Goal: Use online tool/utility: Utilize a website feature to perform a specific function

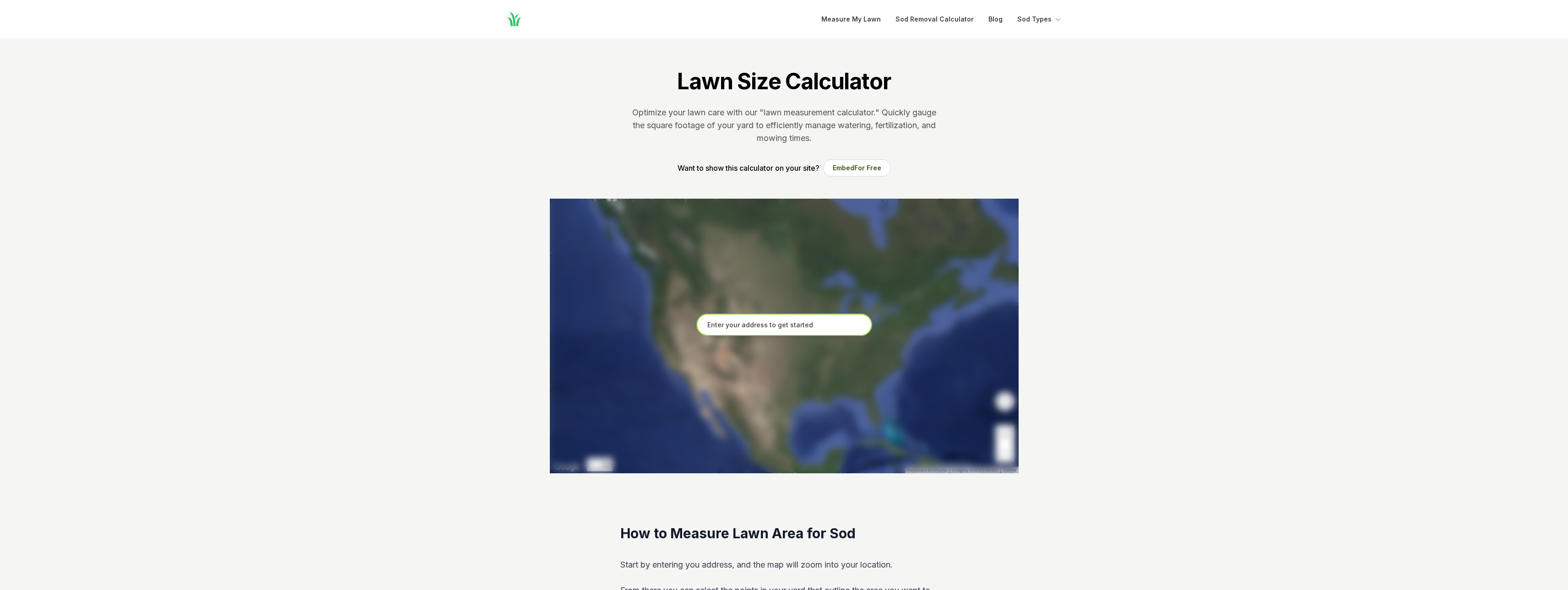
click at [771, 328] on input "text" at bounding box center [784, 325] width 176 height 23
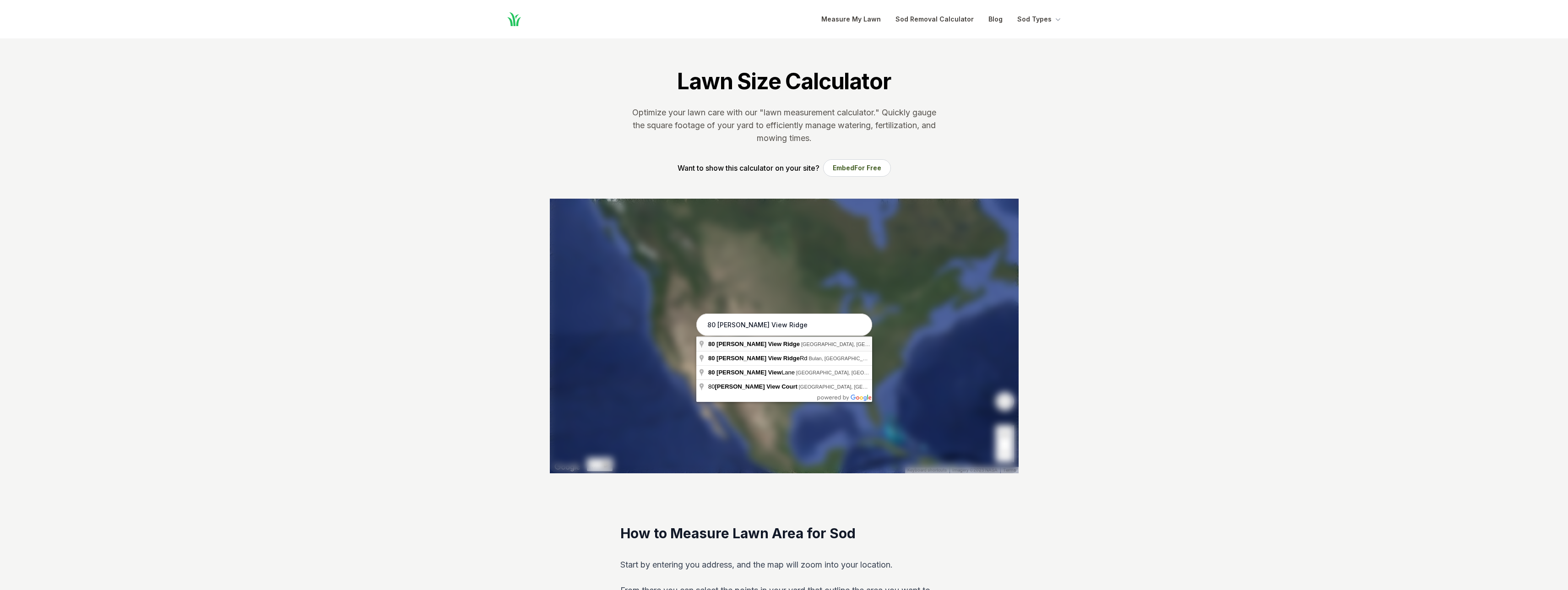
type input "[STREET_ADDRESS][PERSON_NAME]"
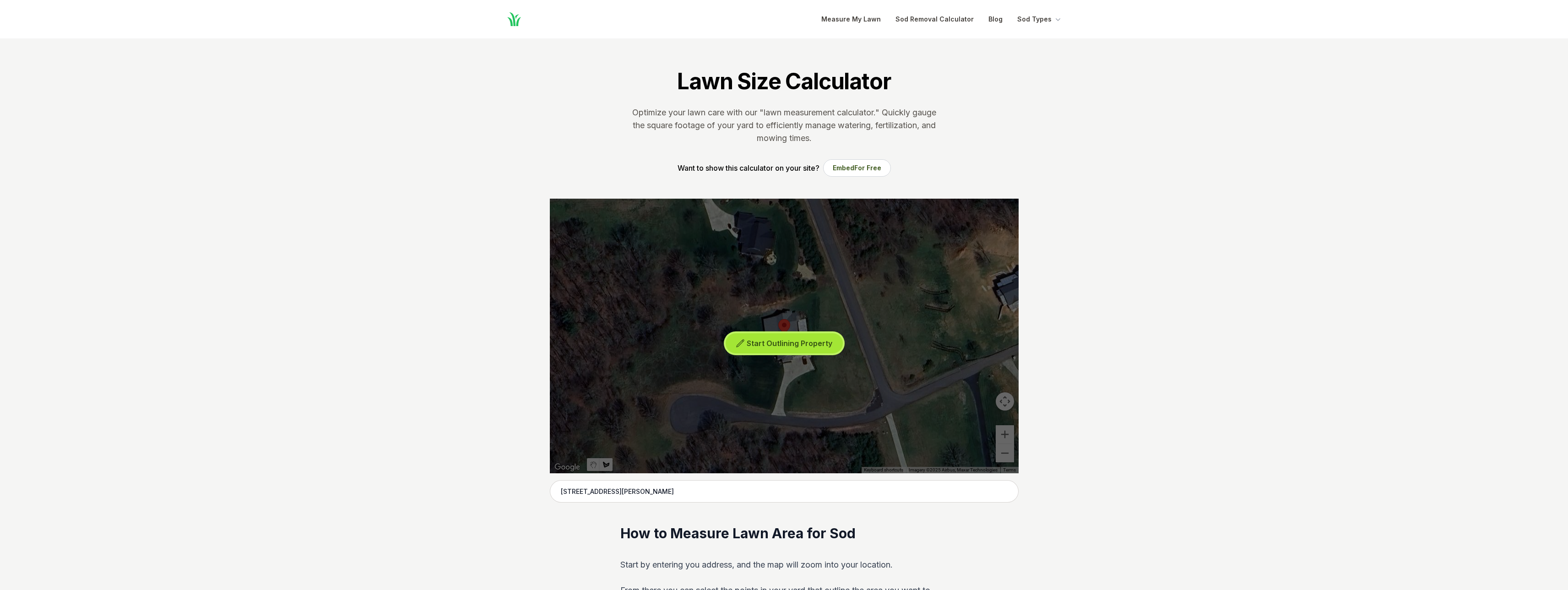
click at [742, 340] on icon at bounding box center [740, 343] width 9 height 9
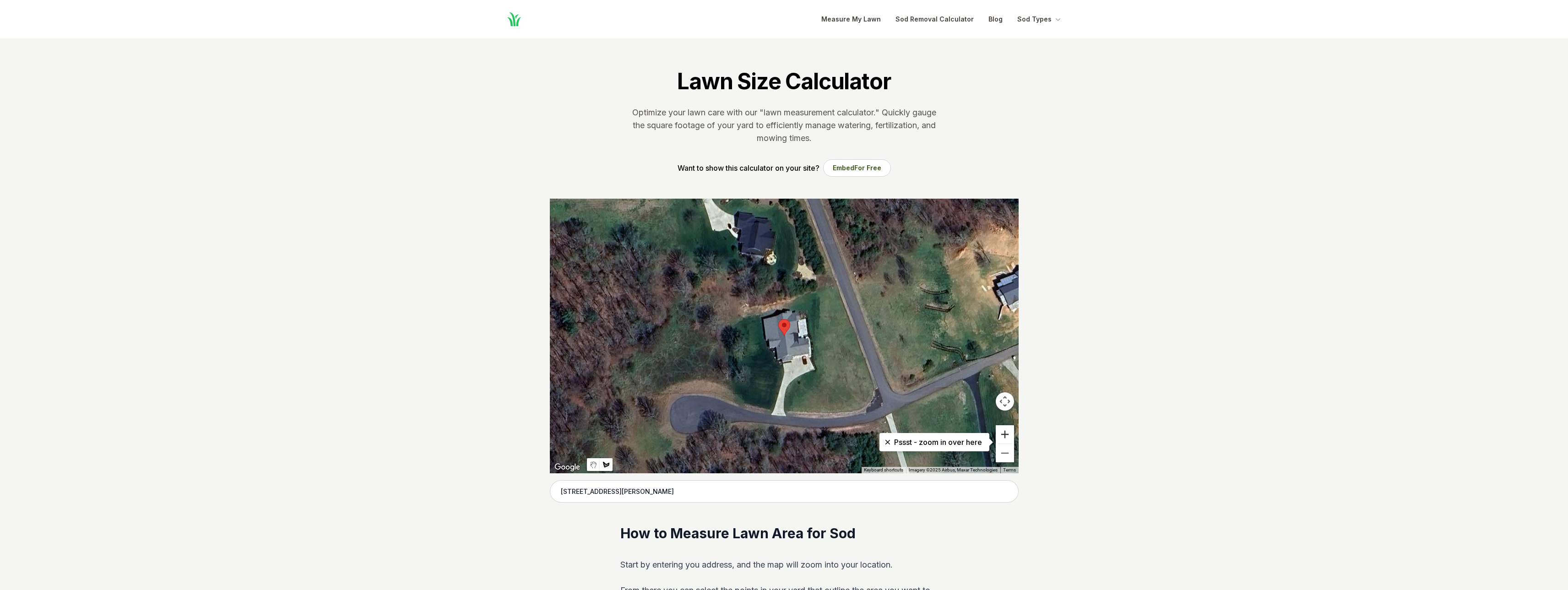
click at [1004, 435] on button "Zoom in" at bounding box center [1005, 435] width 18 height 18
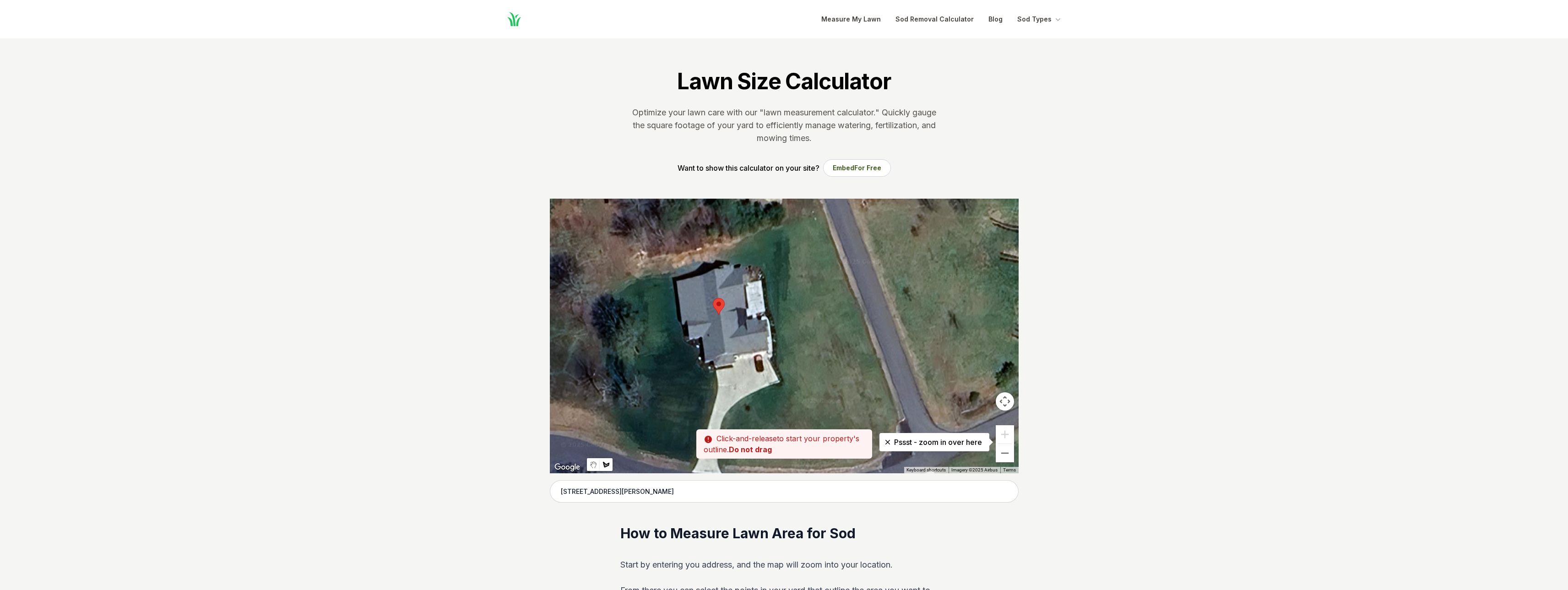
drag, startPoint x: 921, startPoint y: 364, endPoint x: 856, endPoint y: 344, distance: 68.0
click at [856, 344] on div at bounding box center [784, 336] width 469 height 275
click at [822, 207] on div at bounding box center [784, 336] width 469 height 275
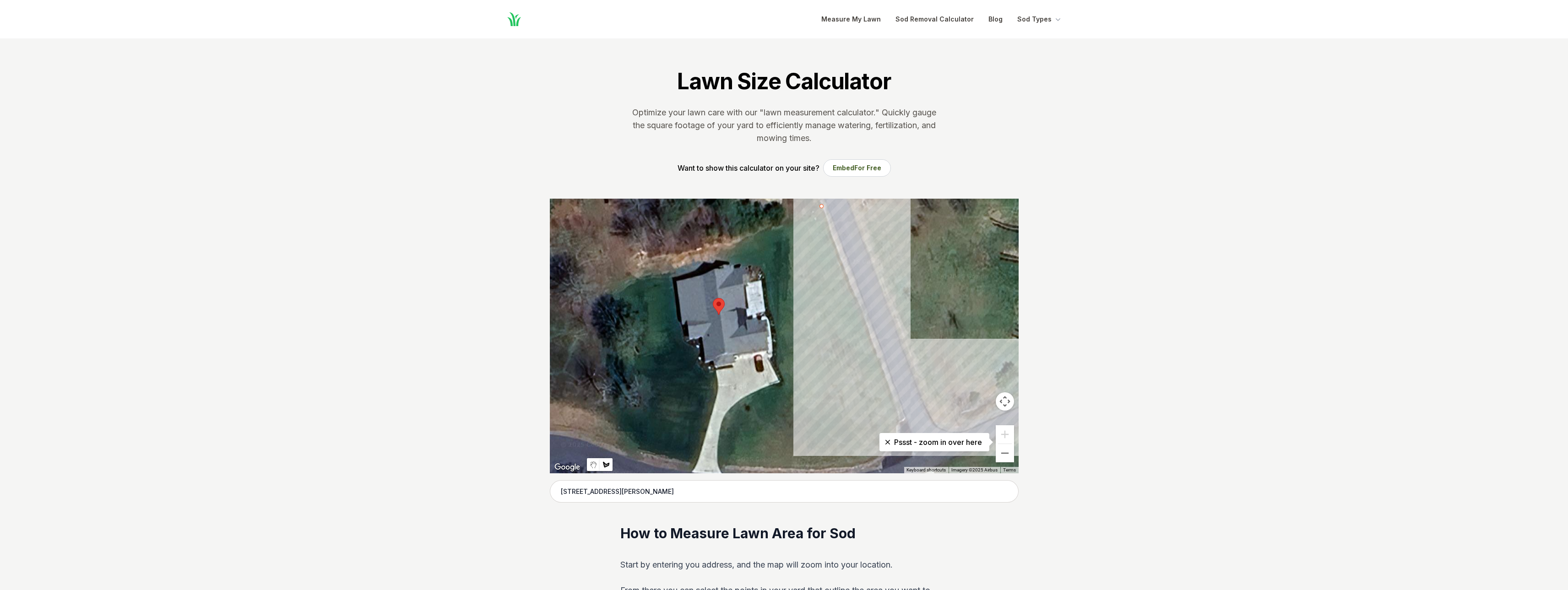
click at [886, 441] on icon at bounding box center [888, 442] width 9 height 9
click at [916, 453] on div at bounding box center [784, 336] width 469 height 275
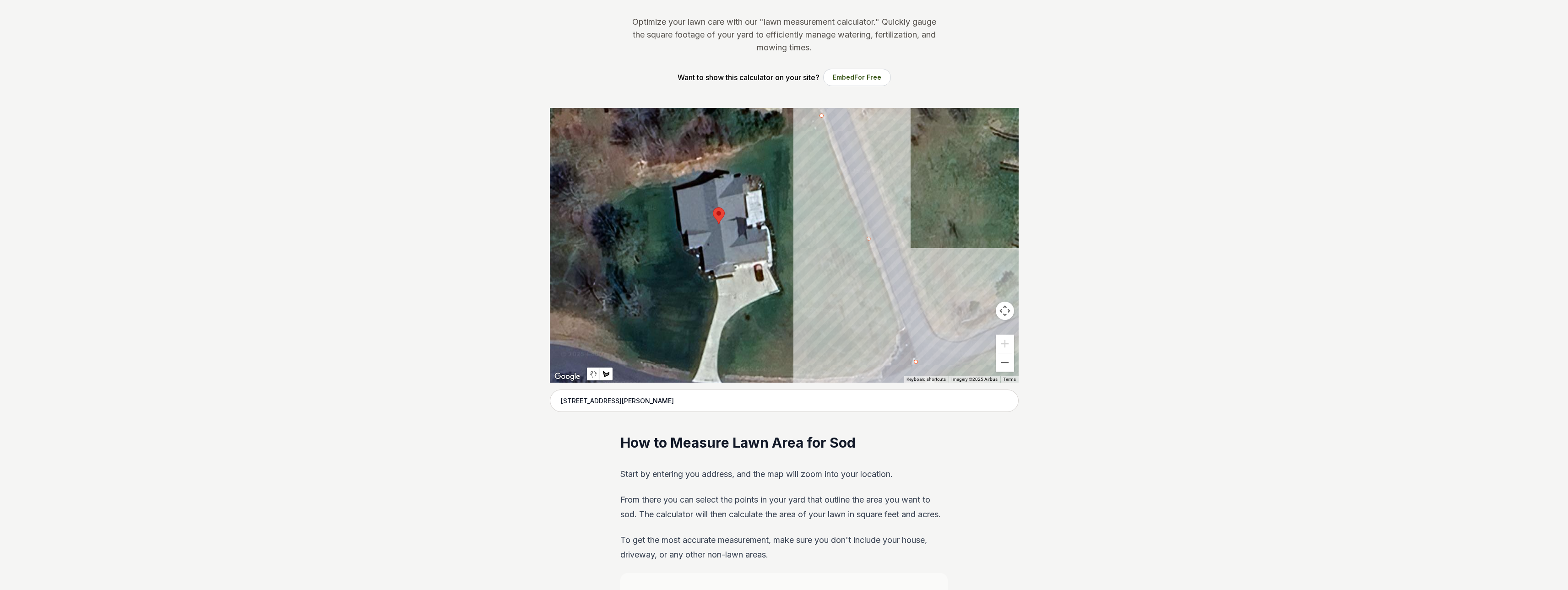
scroll to position [92, 0]
click at [869, 380] on div at bounding box center [784, 244] width 469 height 275
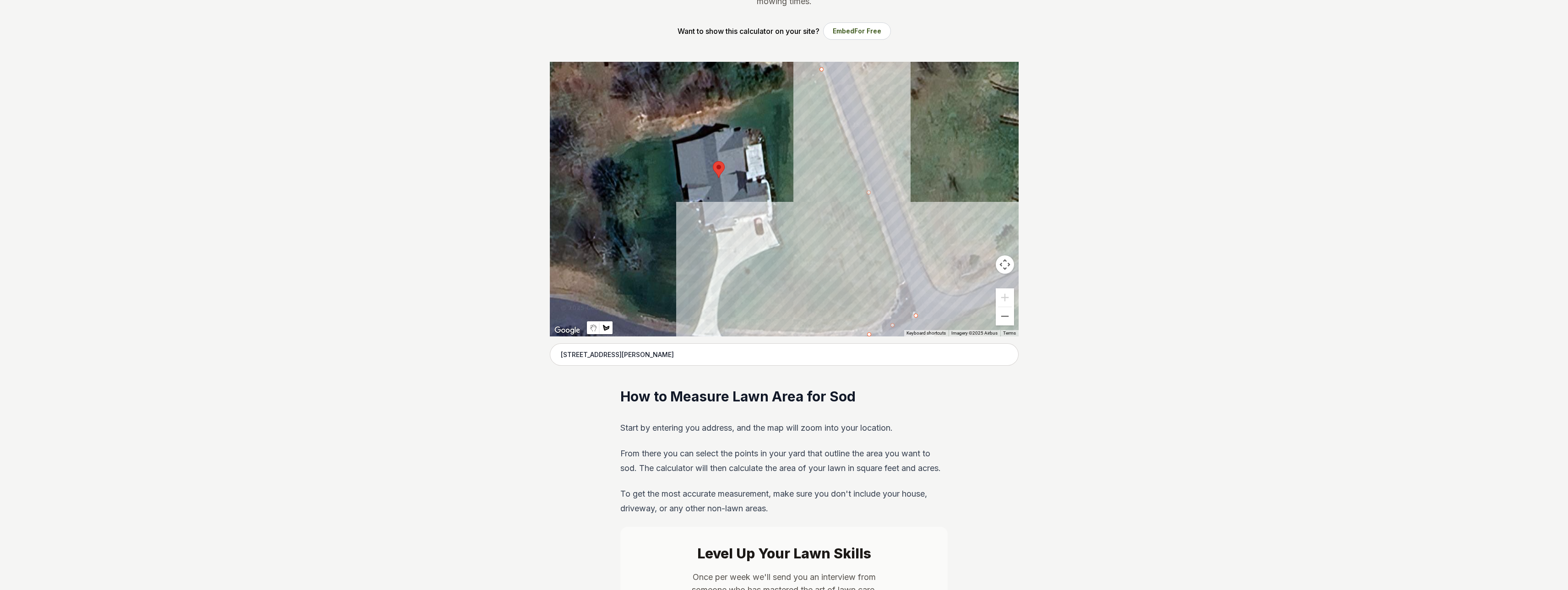
scroll to position [138, 0]
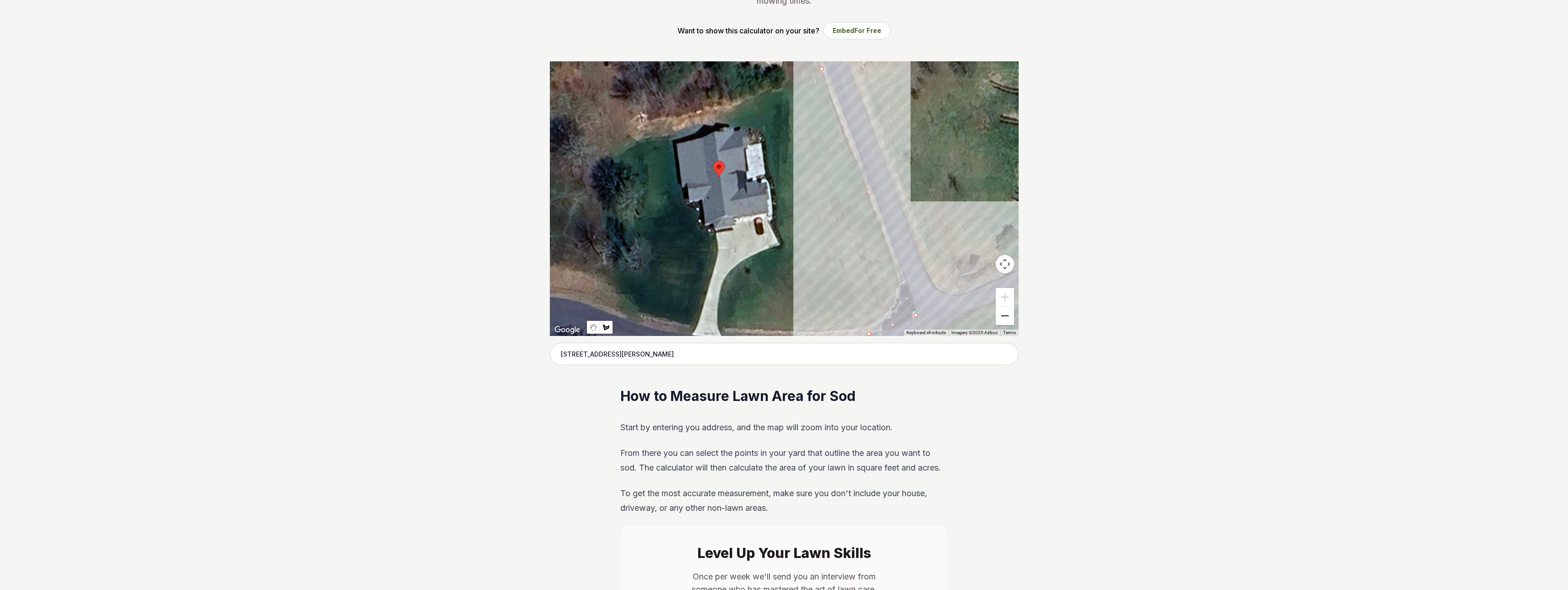
click at [1002, 315] on button "Zoom out" at bounding box center [1005, 316] width 18 height 18
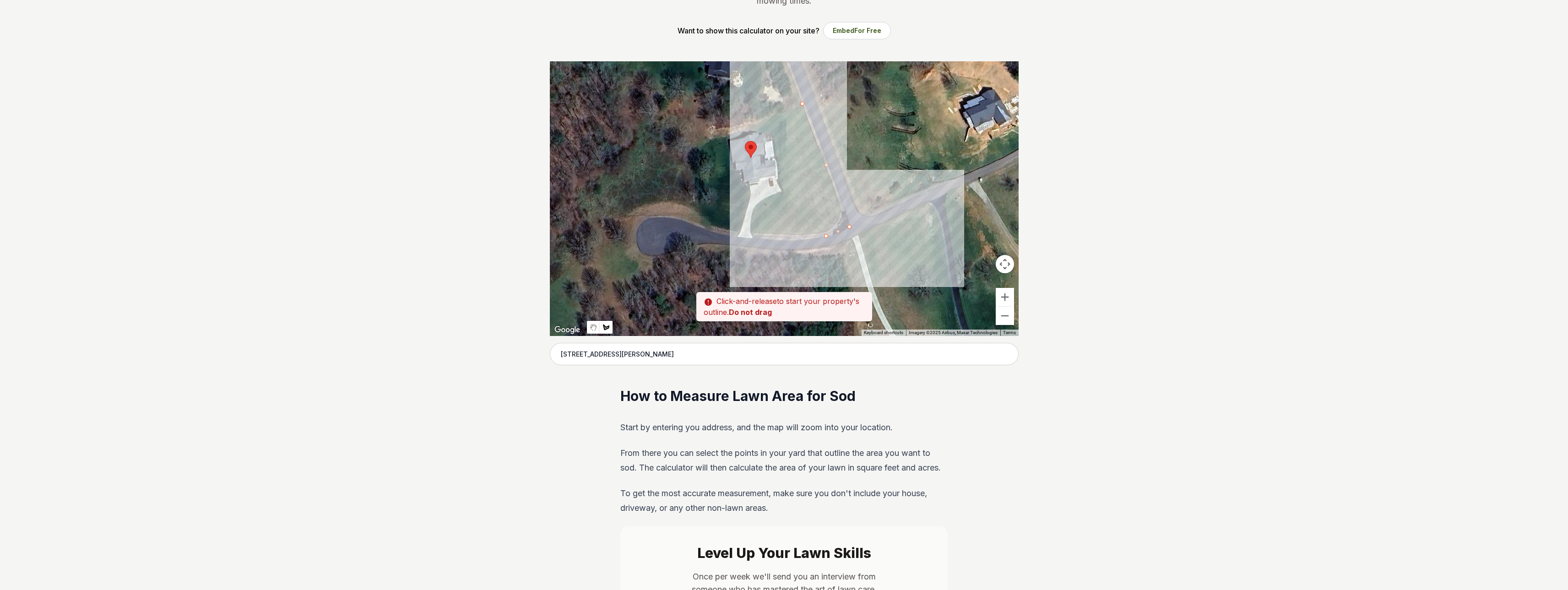
drag, startPoint x: 799, startPoint y: 223, endPoint x: 800, endPoint y: 192, distance: 31.0
click at [800, 192] on div at bounding box center [784, 198] width 469 height 275
click at [1006, 295] on button "Zoom in" at bounding box center [1005, 297] width 18 height 18
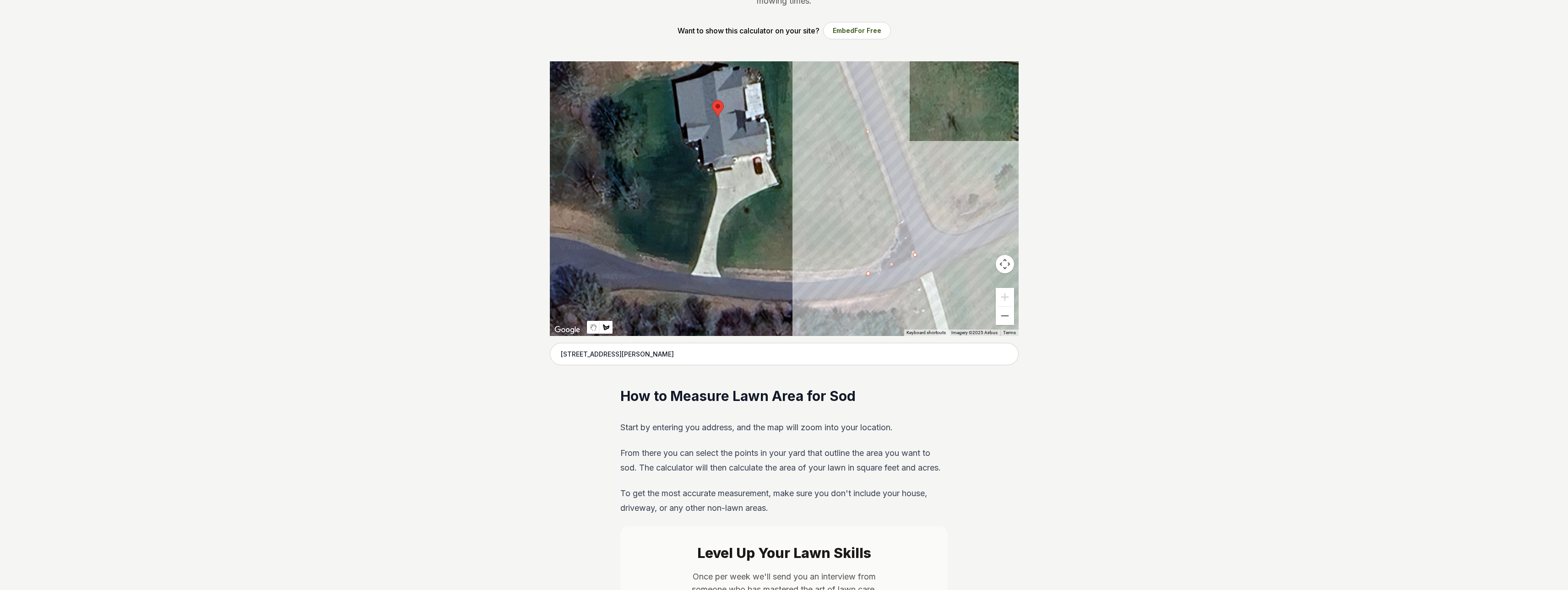
click at [818, 282] on div at bounding box center [784, 198] width 469 height 275
click at [759, 281] on div at bounding box center [784, 198] width 469 height 275
click at [721, 277] on div at bounding box center [784, 198] width 469 height 275
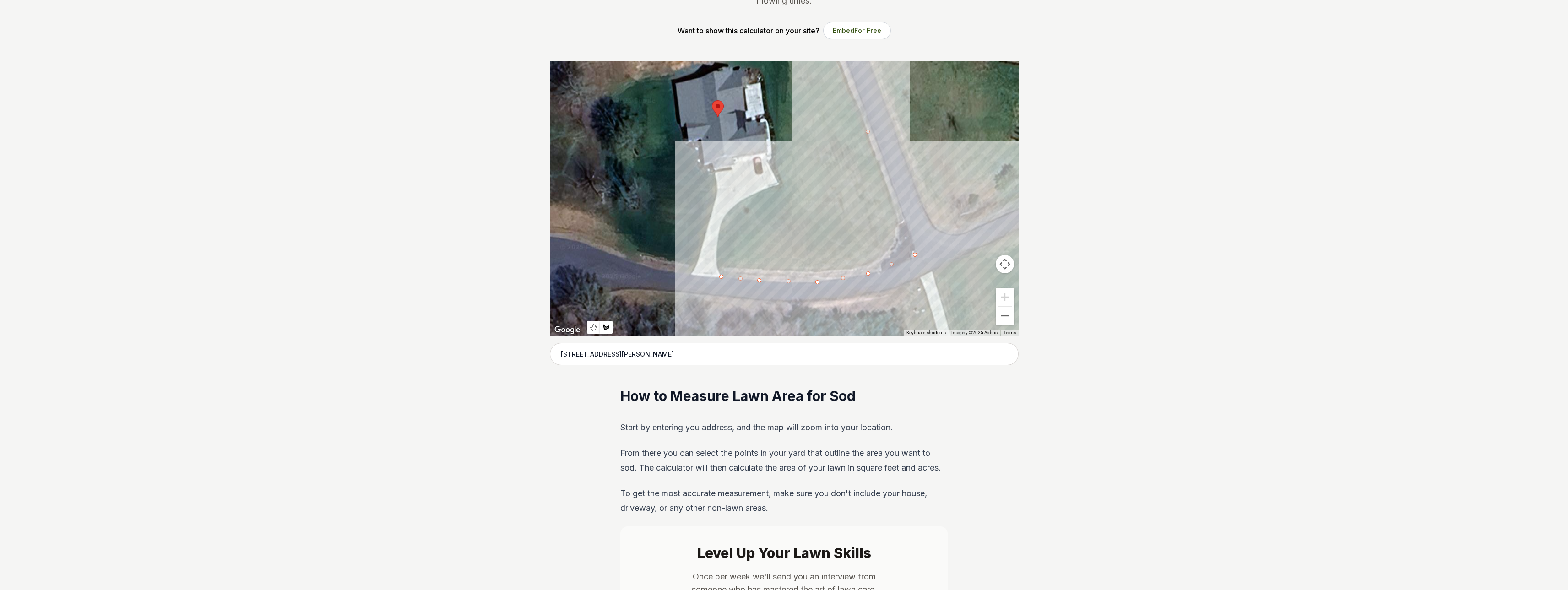
click at [716, 265] on div at bounding box center [784, 198] width 469 height 275
click at [716, 247] on div at bounding box center [784, 198] width 469 height 275
click at [720, 229] on div at bounding box center [784, 198] width 469 height 275
click at [726, 215] on div at bounding box center [784, 198] width 469 height 275
click at [739, 202] on div at bounding box center [784, 198] width 469 height 275
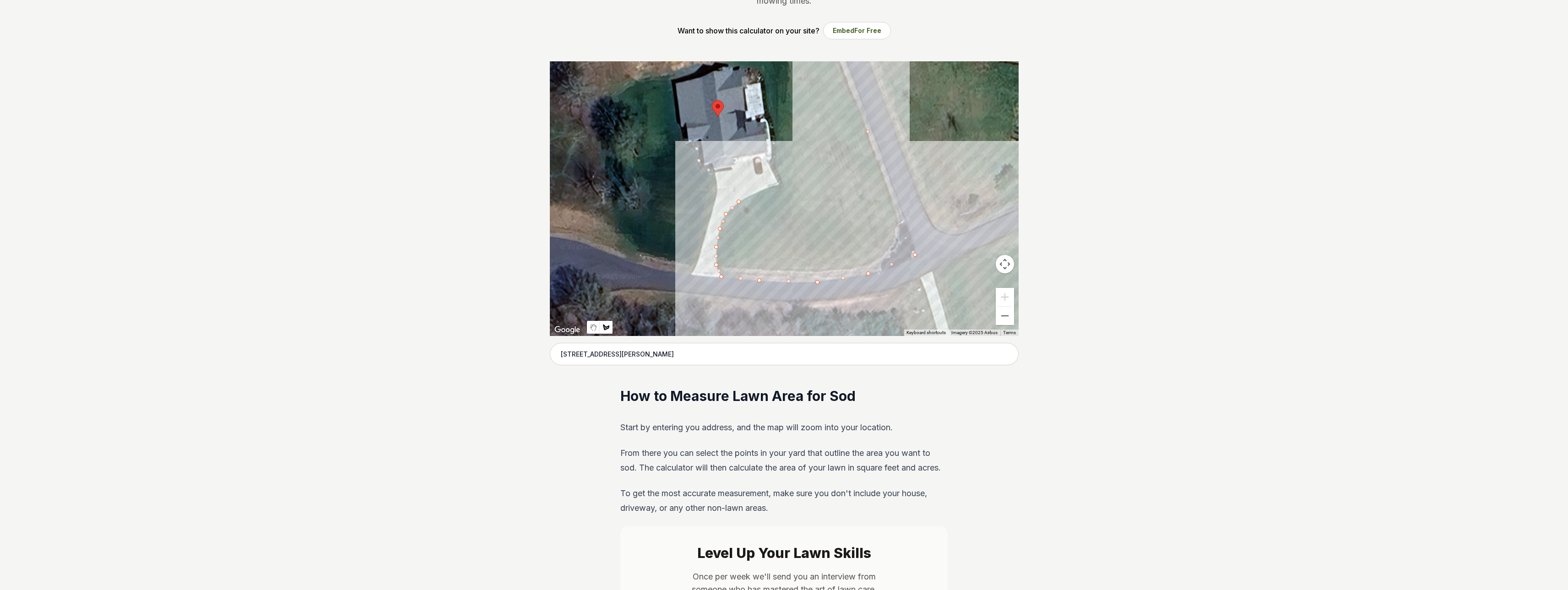
click at [764, 190] on div at bounding box center [784, 198] width 469 height 275
click at [783, 183] on div at bounding box center [784, 198] width 469 height 275
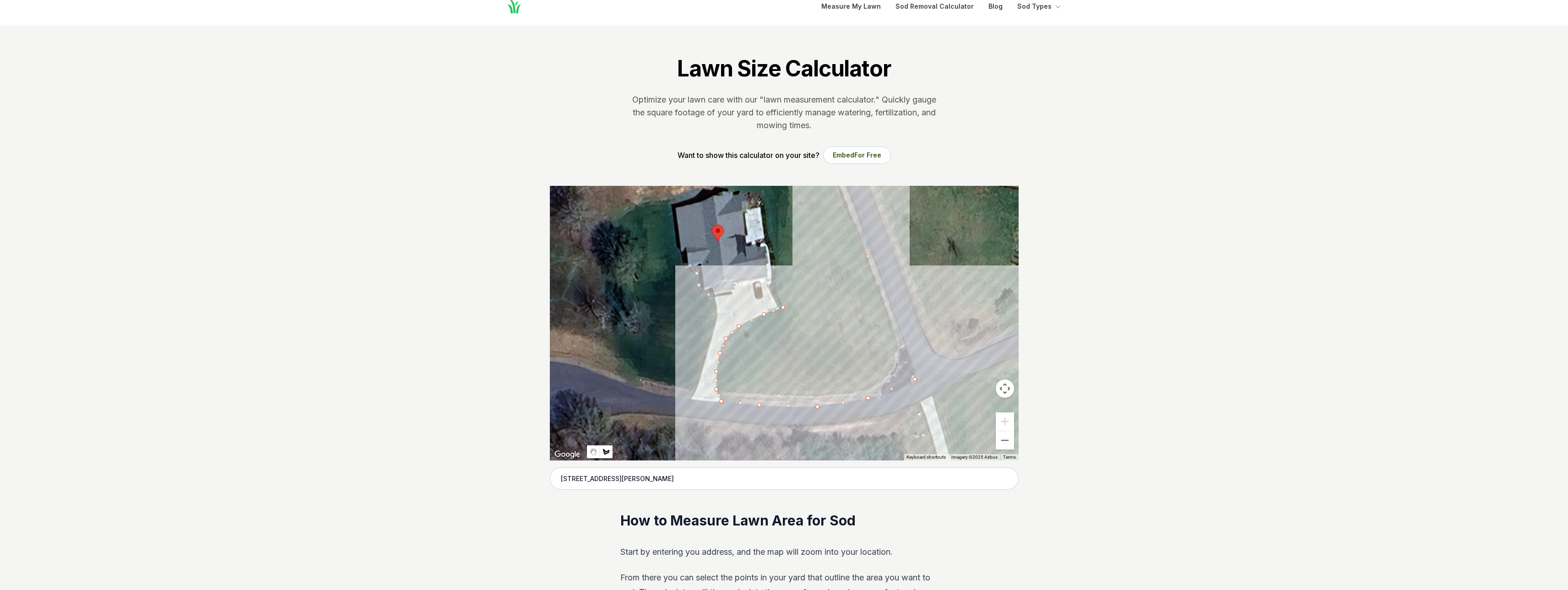
scroll to position [0, 0]
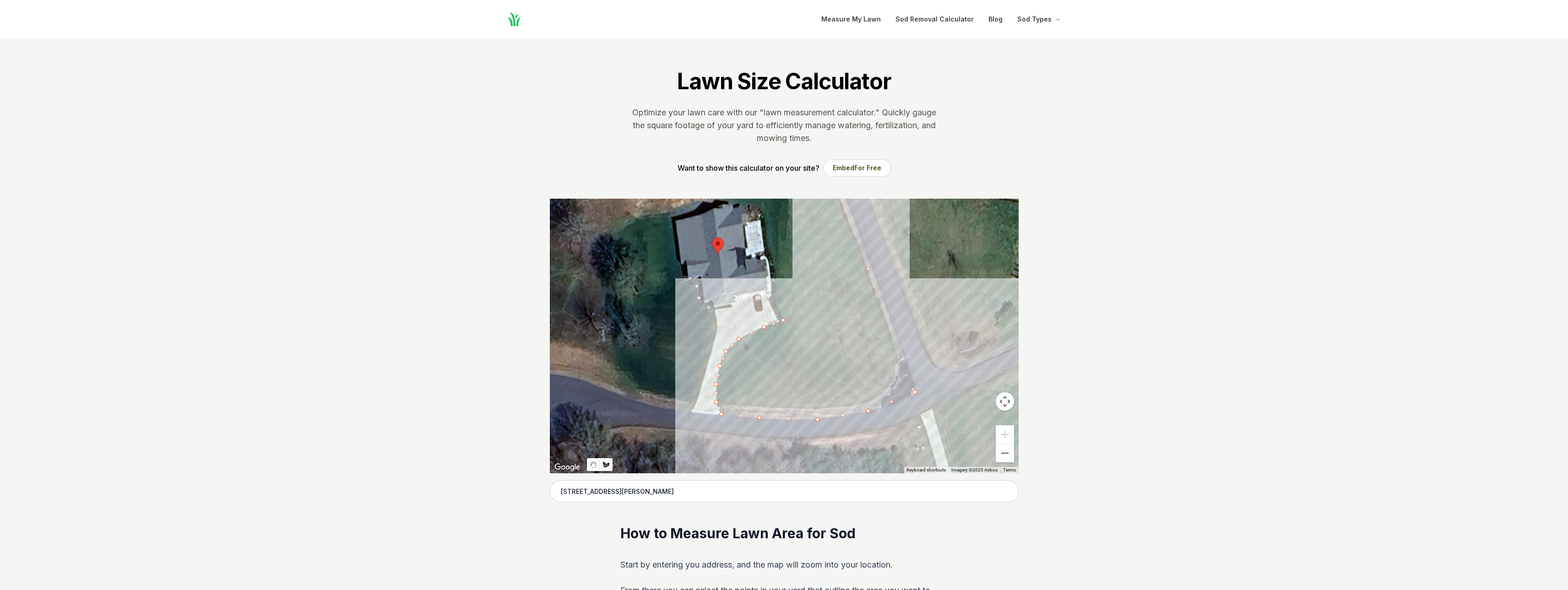
click at [776, 298] on div at bounding box center [784, 336] width 469 height 275
click at [778, 267] on div at bounding box center [784, 336] width 469 height 275
click at [769, 246] on div at bounding box center [784, 336] width 469 height 275
click at [1001, 456] on button "Zoom out" at bounding box center [1005, 453] width 18 height 18
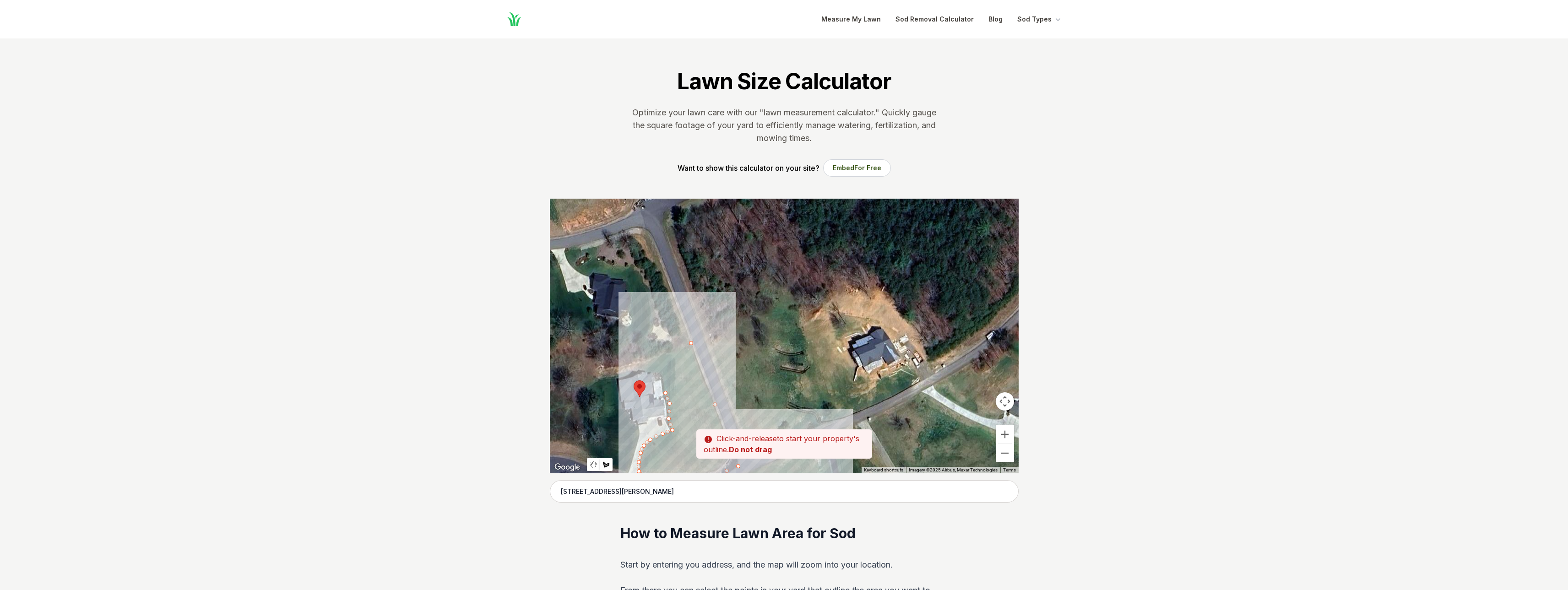
drag, startPoint x: 825, startPoint y: 295, endPoint x: 714, endPoint y: 396, distance: 150.1
click at [714, 396] on div at bounding box center [784, 336] width 469 height 275
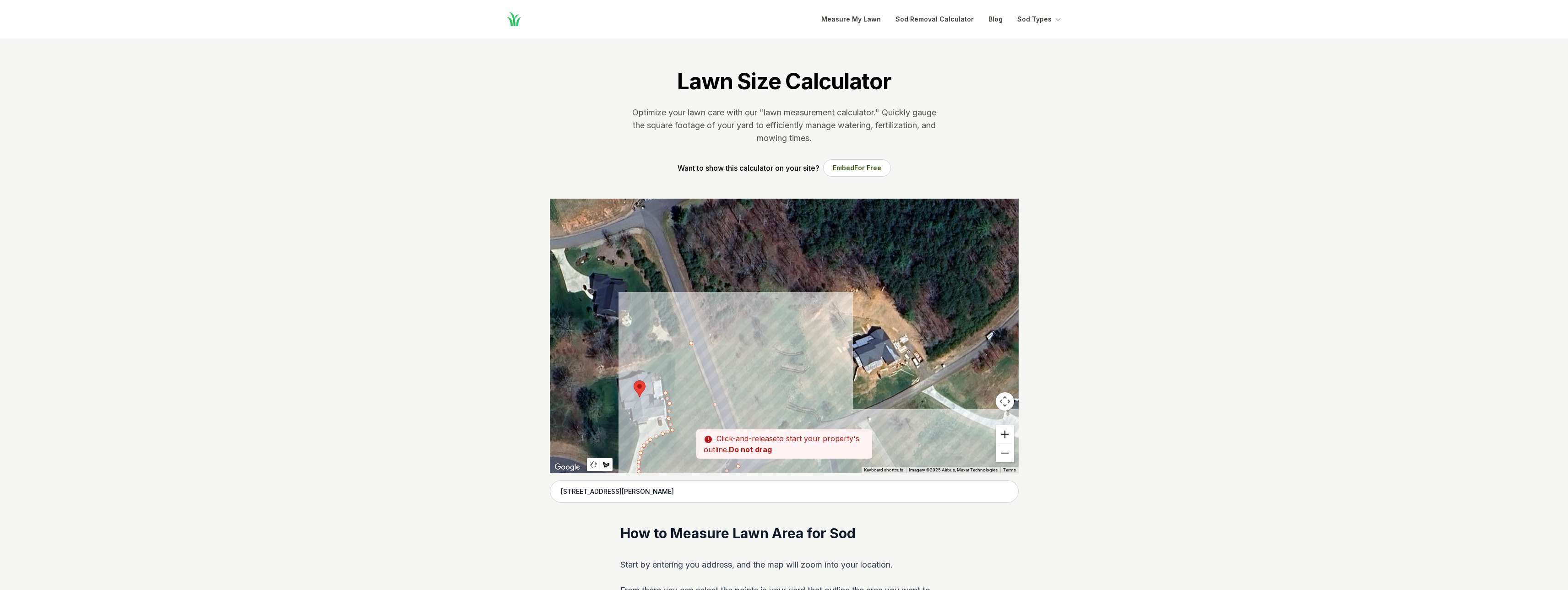
click at [1006, 434] on button "Zoom in" at bounding box center [1005, 435] width 18 height 18
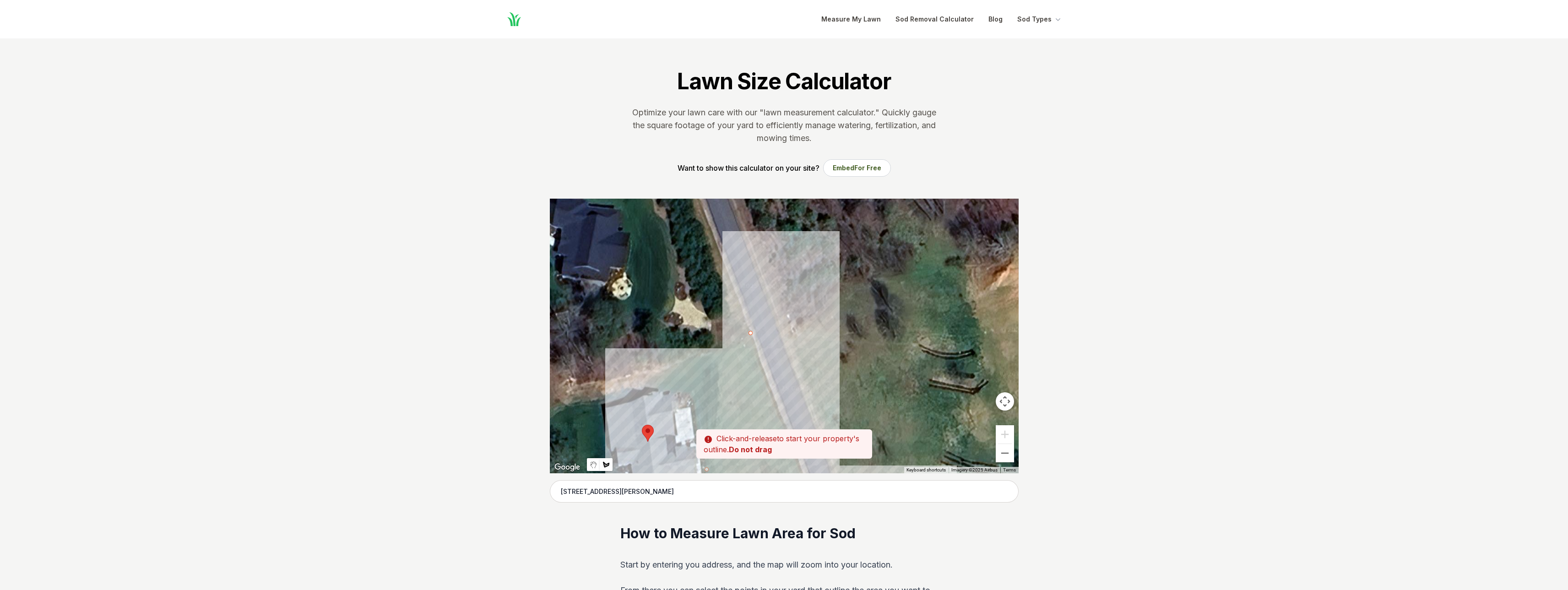
drag, startPoint x: 651, startPoint y: 366, endPoint x: 808, endPoint y: 351, distance: 157.7
click at [808, 351] on div at bounding box center [784, 336] width 469 height 275
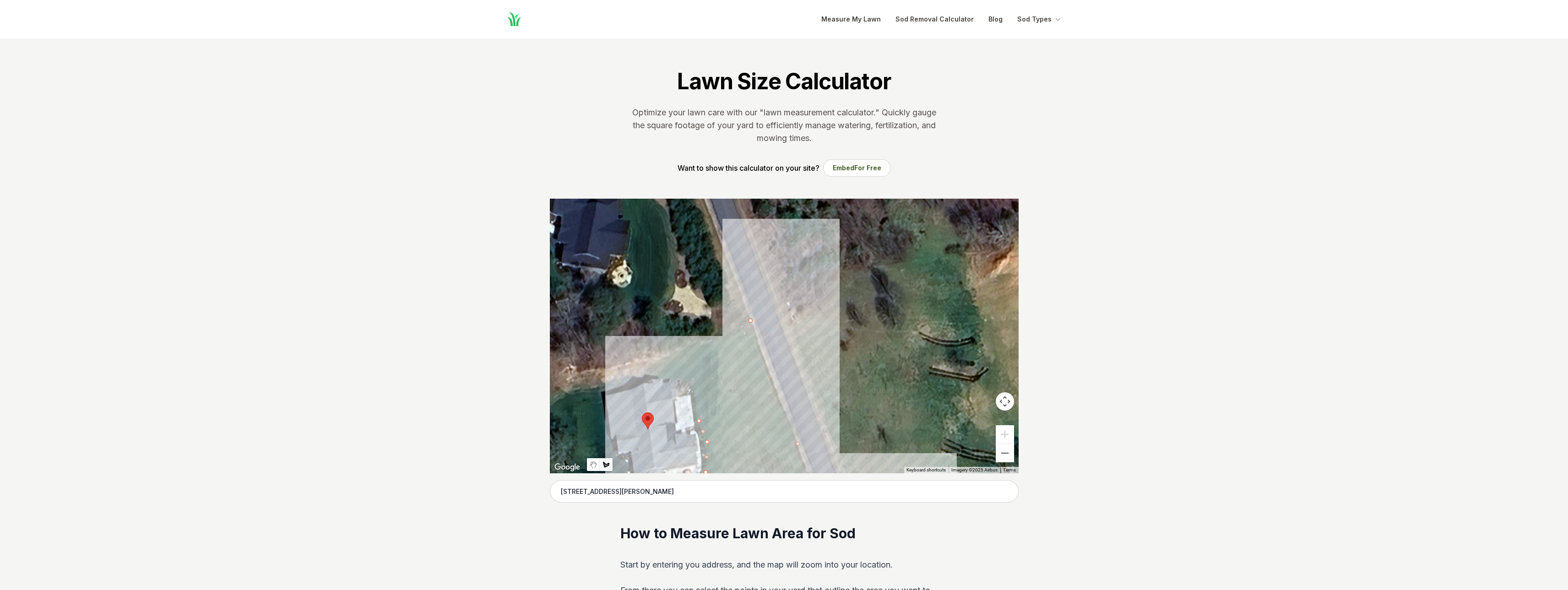
click at [694, 389] on div at bounding box center [784, 336] width 469 height 275
click at [691, 380] on div at bounding box center [784, 336] width 469 height 275
click at [666, 378] on div at bounding box center [784, 336] width 469 height 275
click at [649, 376] on div at bounding box center [784, 336] width 469 height 275
click at [661, 361] on div at bounding box center [784, 336] width 469 height 275
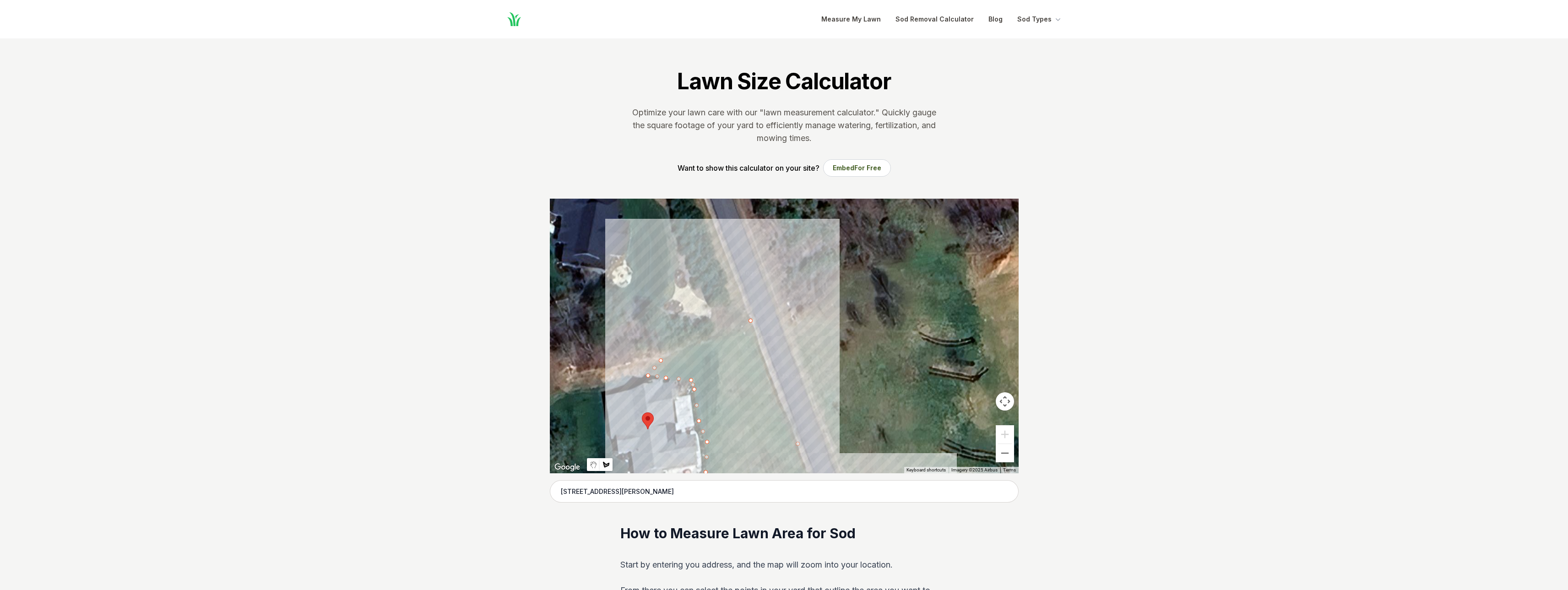
click at [750, 320] on div at bounding box center [784, 336] width 469 height 275
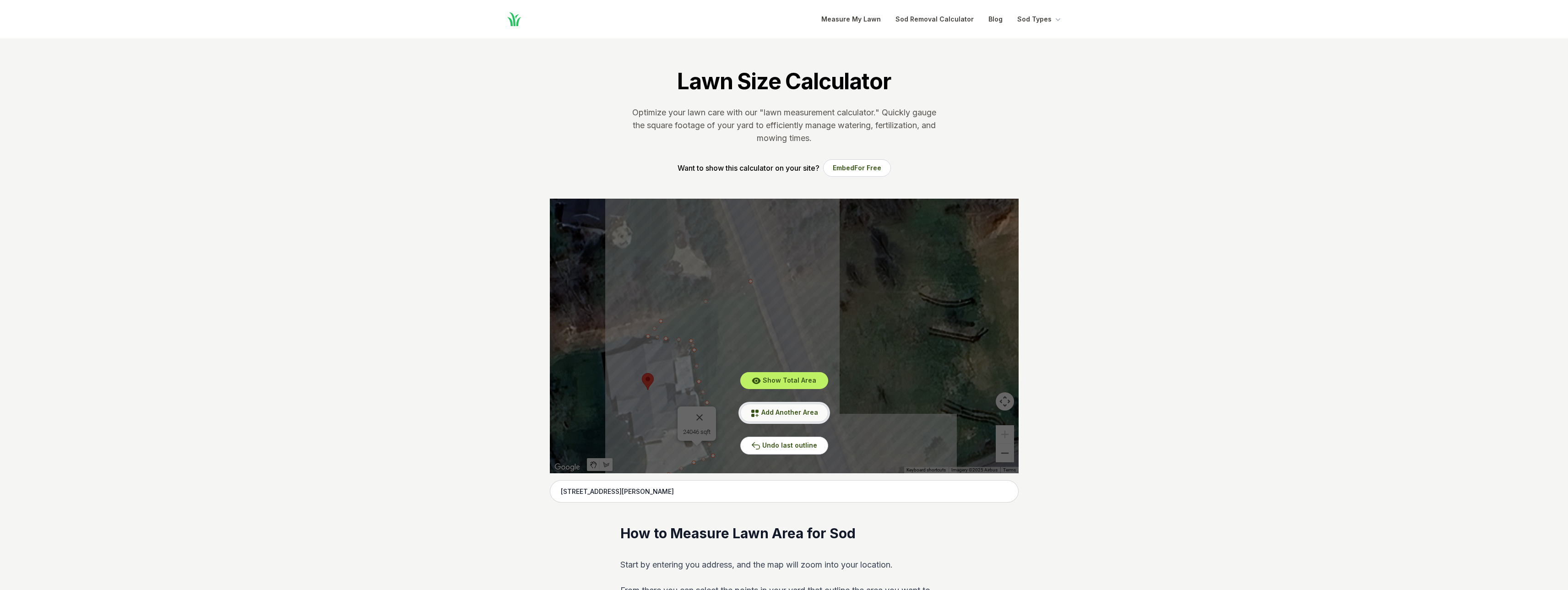
click at [764, 415] on span "Add Another Area" at bounding box center [789, 412] width 57 height 8
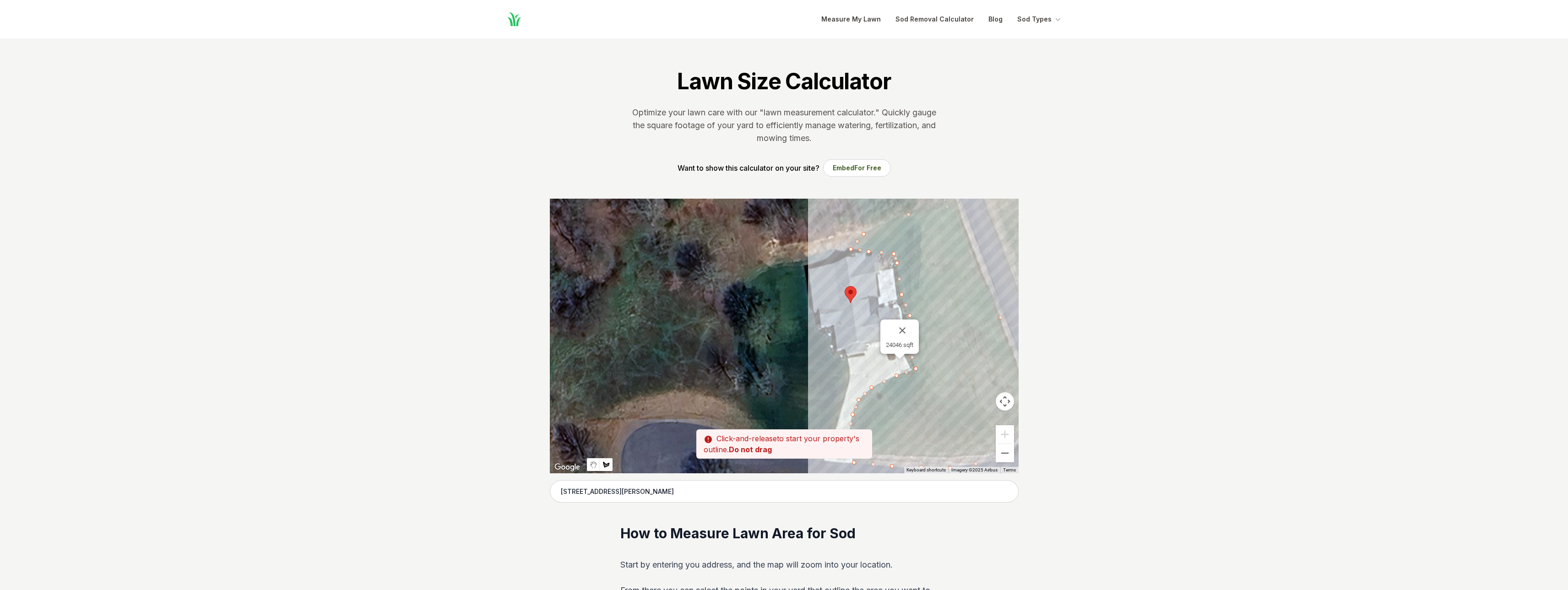
drag, startPoint x: 859, startPoint y: 347, endPoint x: 1063, endPoint y: 260, distance: 221.8
click at [832, 249] on div at bounding box center [784, 336] width 469 height 275
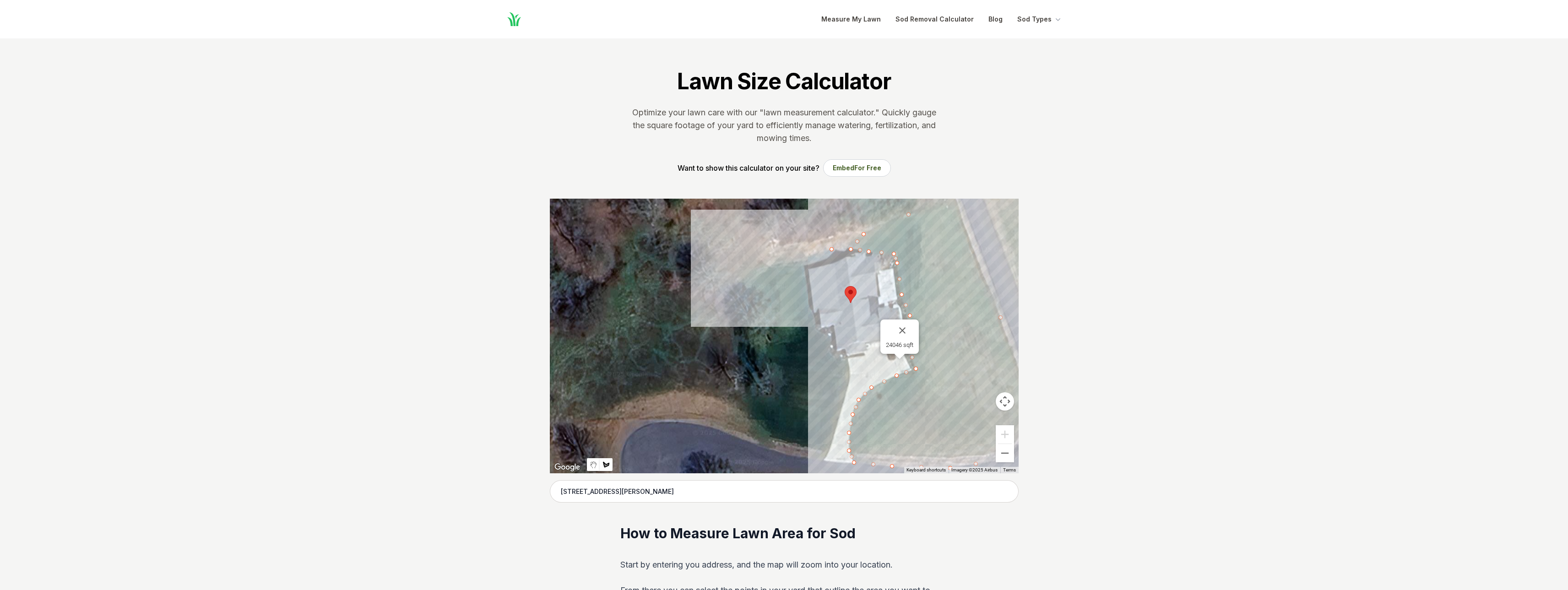
click at [774, 267] on div at bounding box center [784, 336] width 469 height 275
click at [744, 275] on div at bounding box center [784, 336] width 469 height 275
click at [732, 289] on div at bounding box center [784, 336] width 469 height 275
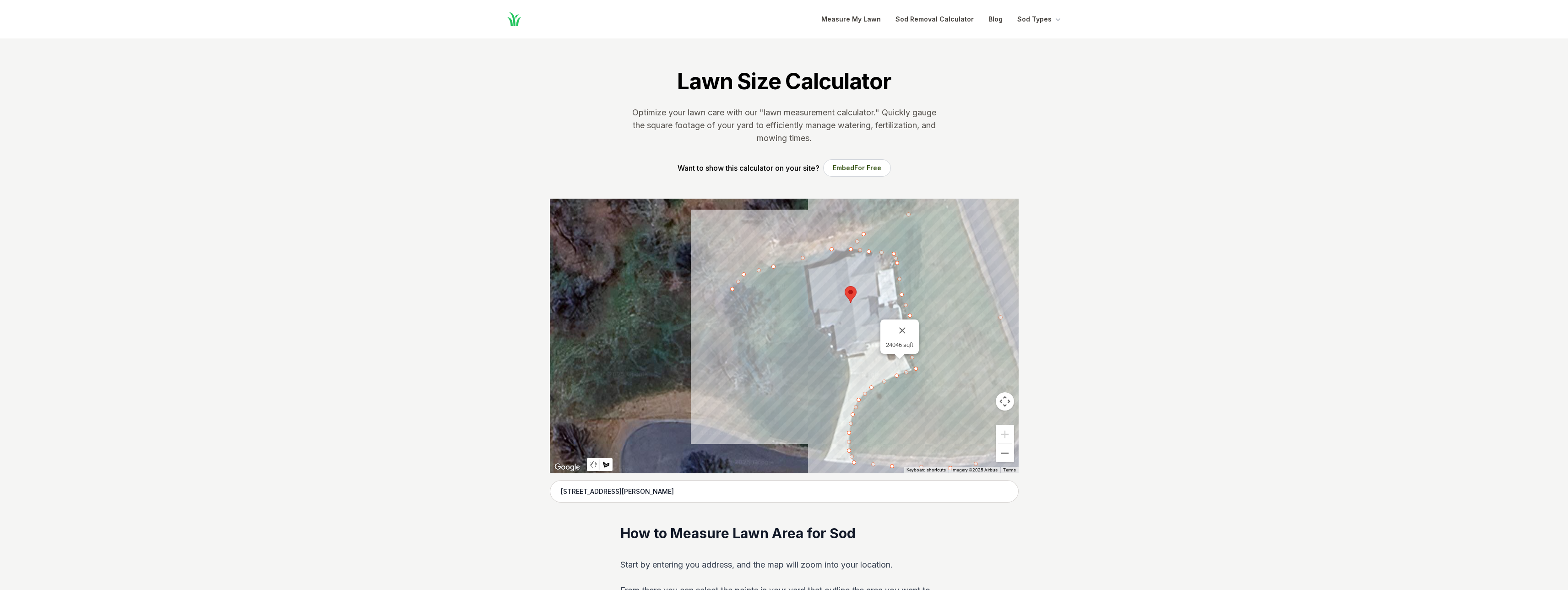
click at [738, 400] on div at bounding box center [784, 336] width 469 height 275
click at [771, 431] on div at bounding box center [784, 336] width 469 height 275
click at [770, 449] on div at bounding box center [784, 336] width 469 height 275
click at [799, 458] on div at bounding box center [784, 336] width 469 height 275
click at [822, 460] on div at bounding box center [784, 336] width 469 height 275
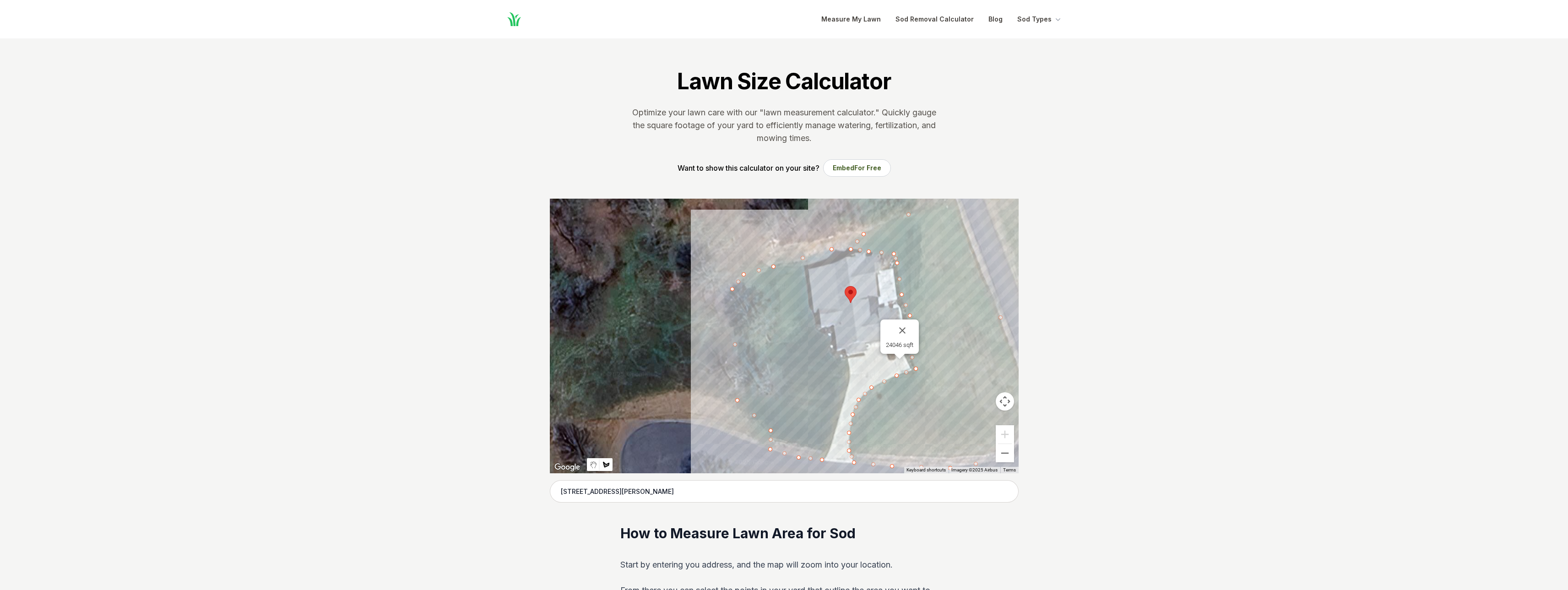
click at [826, 452] on div at bounding box center [784, 336] width 469 height 275
click at [850, 376] on div at bounding box center [784, 336] width 469 height 275
click at [849, 360] on div at bounding box center [784, 336] width 469 height 275
click at [842, 364] on div at bounding box center [784, 336] width 469 height 275
click at [826, 352] on div at bounding box center [784, 336] width 469 height 275
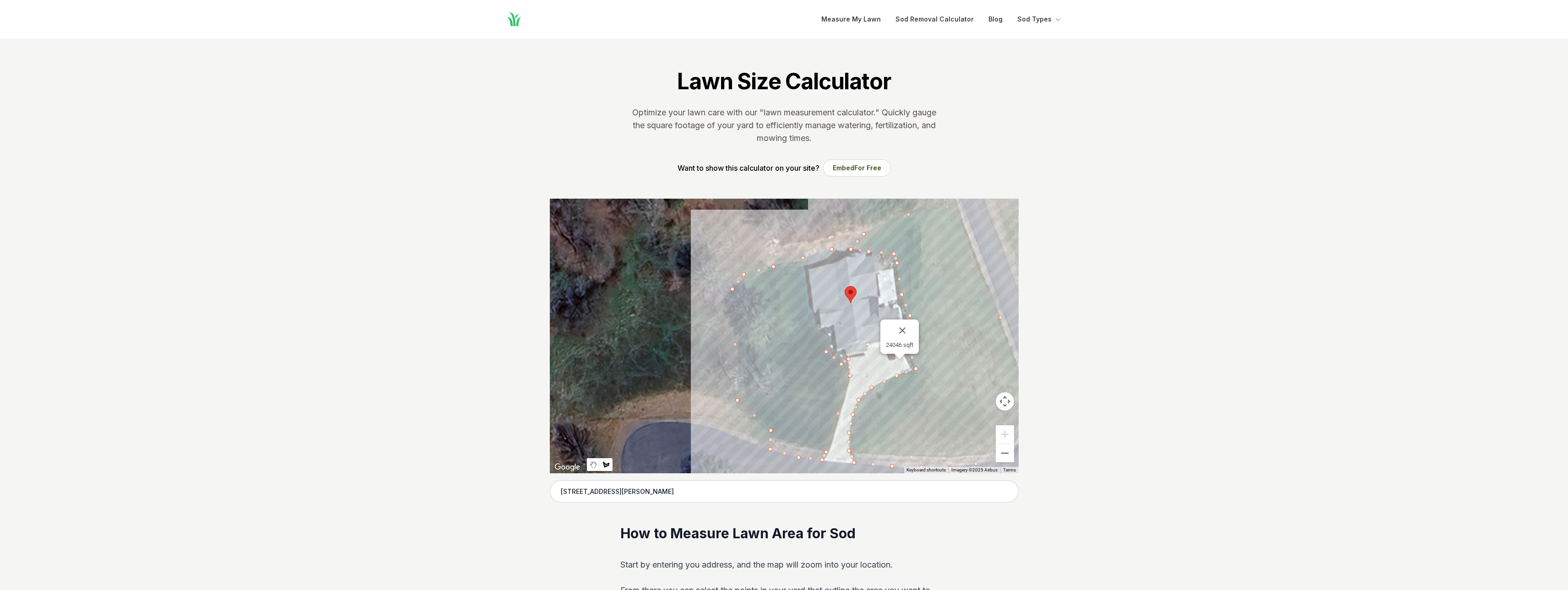
click at [829, 339] on div at bounding box center [784, 336] width 469 height 275
click at [817, 332] on div at bounding box center [784, 336] width 469 height 275
click at [809, 311] on div at bounding box center [784, 336] width 469 height 275
click at [801, 267] on div at bounding box center [784, 336] width 469 height 275
click at [820, 260] on div at bounding box center [784, 336] width 469 height 275
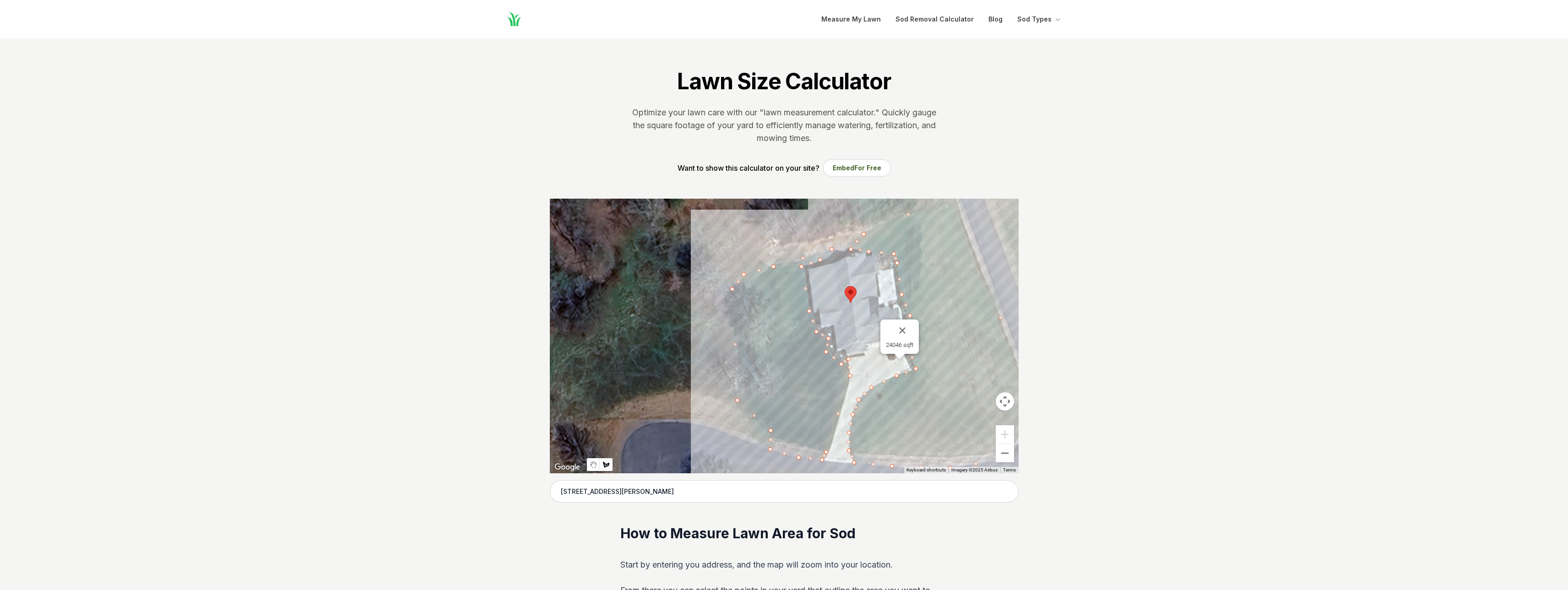
click at [834, 254] on div at bounding box center [784, 336] width 469 height 275
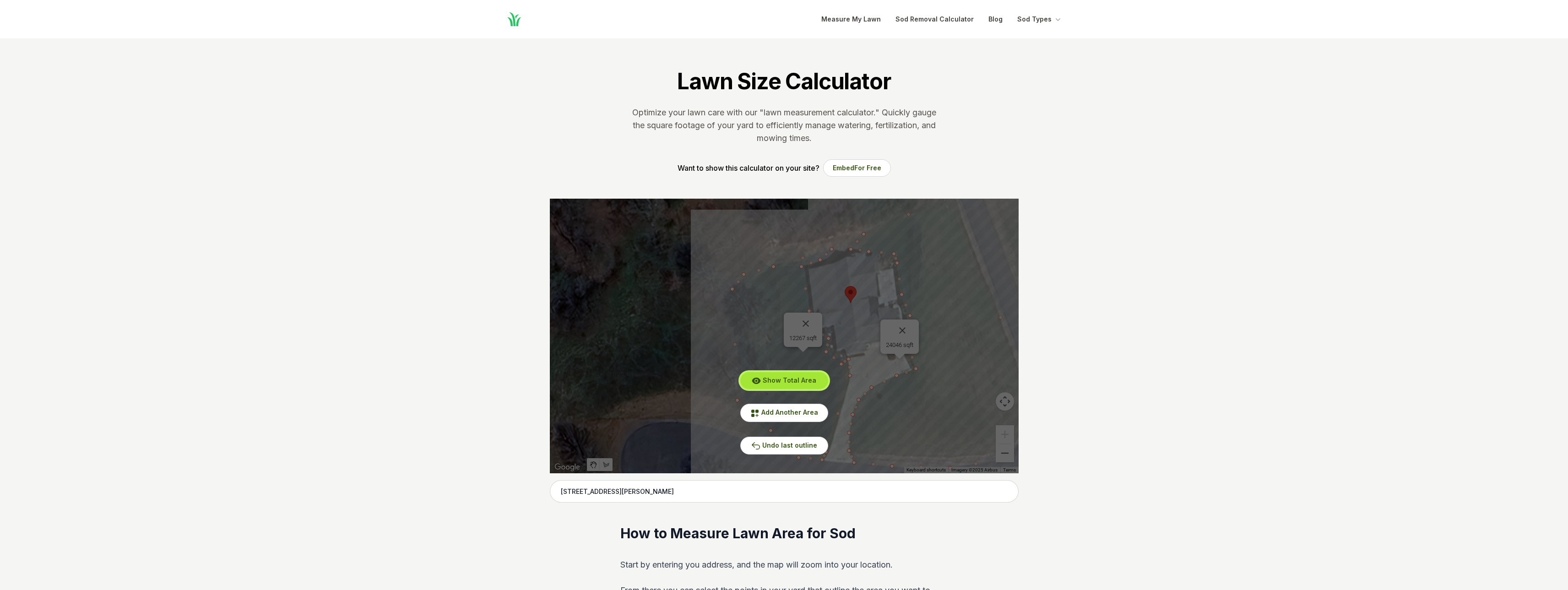
click at [780, 377] on span "Show Total Area" at bounding box center [790, 380] width 54 height 8
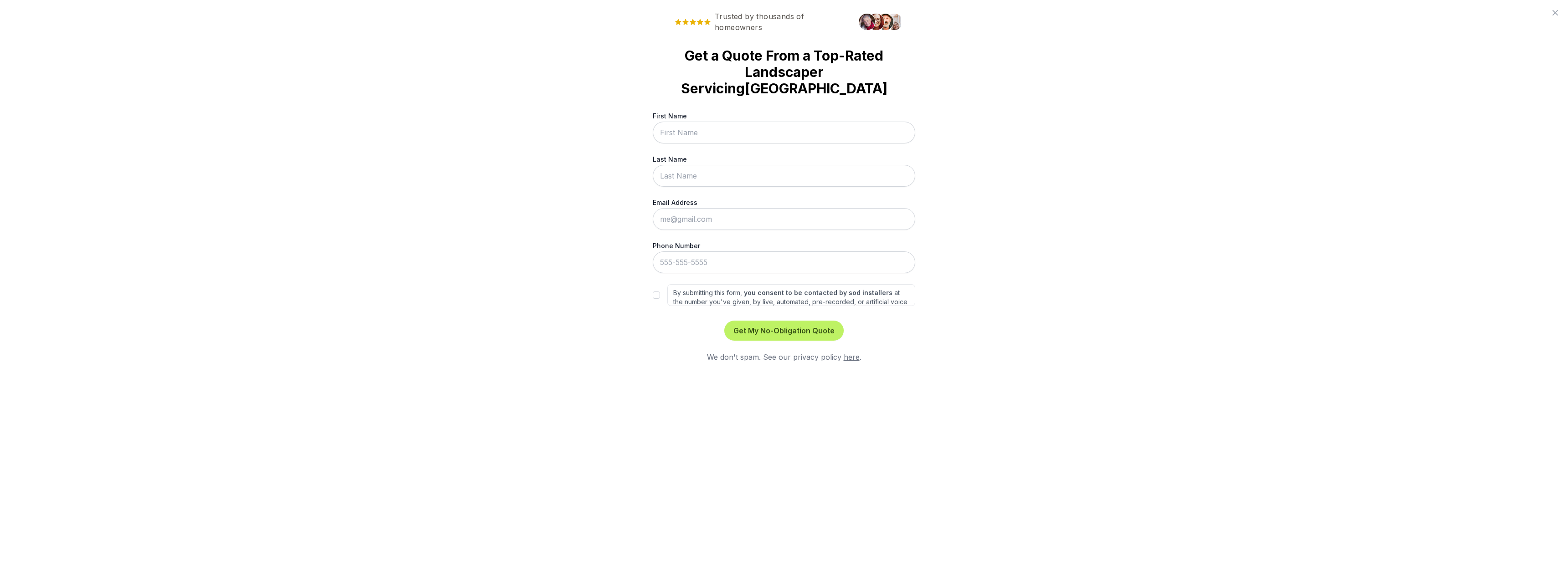
click at [221, 45] on div "Trusted by thousands of homeowners Get a Quote From a Top-Rated Landscaper Serv…" at bounding box center [784, 293] width 1568 height 587
click at [1558, 10] on icon at bounding box center [1555, 13] width 11 height 11
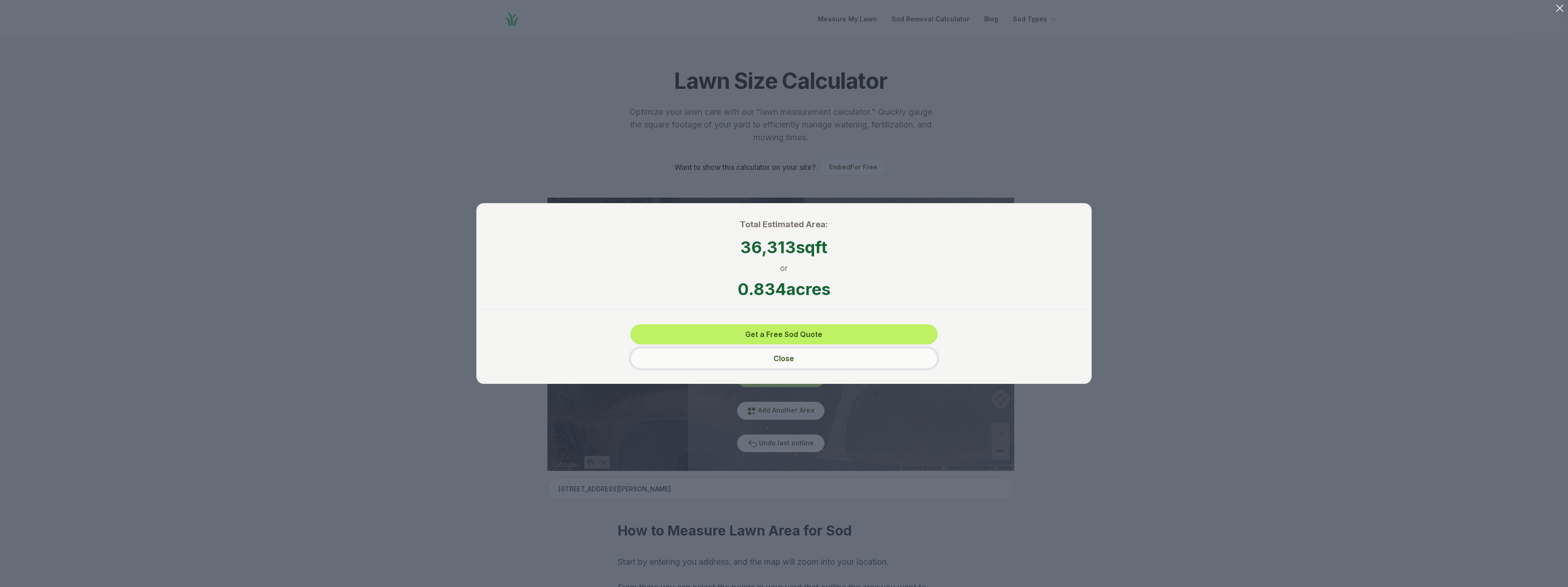
click at [799, 357] on button "Close" at bounding box center [784, 358] width 307 height 21
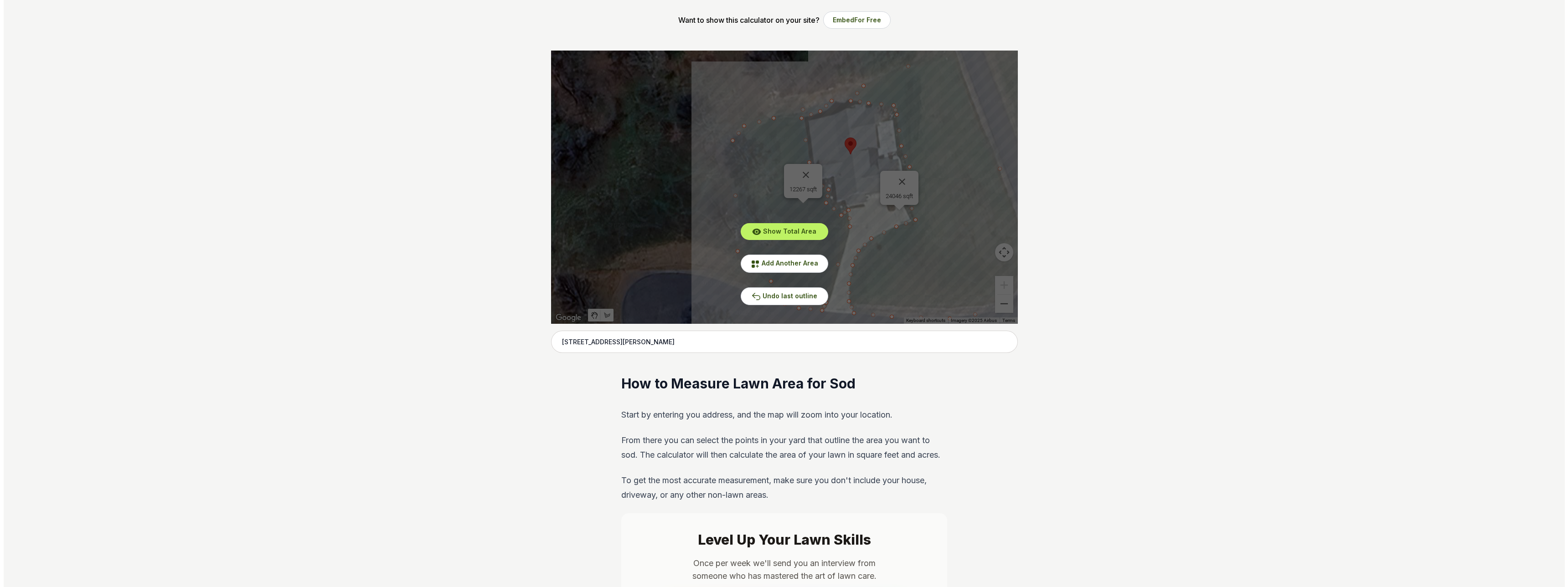
scroll to position [91, 0]
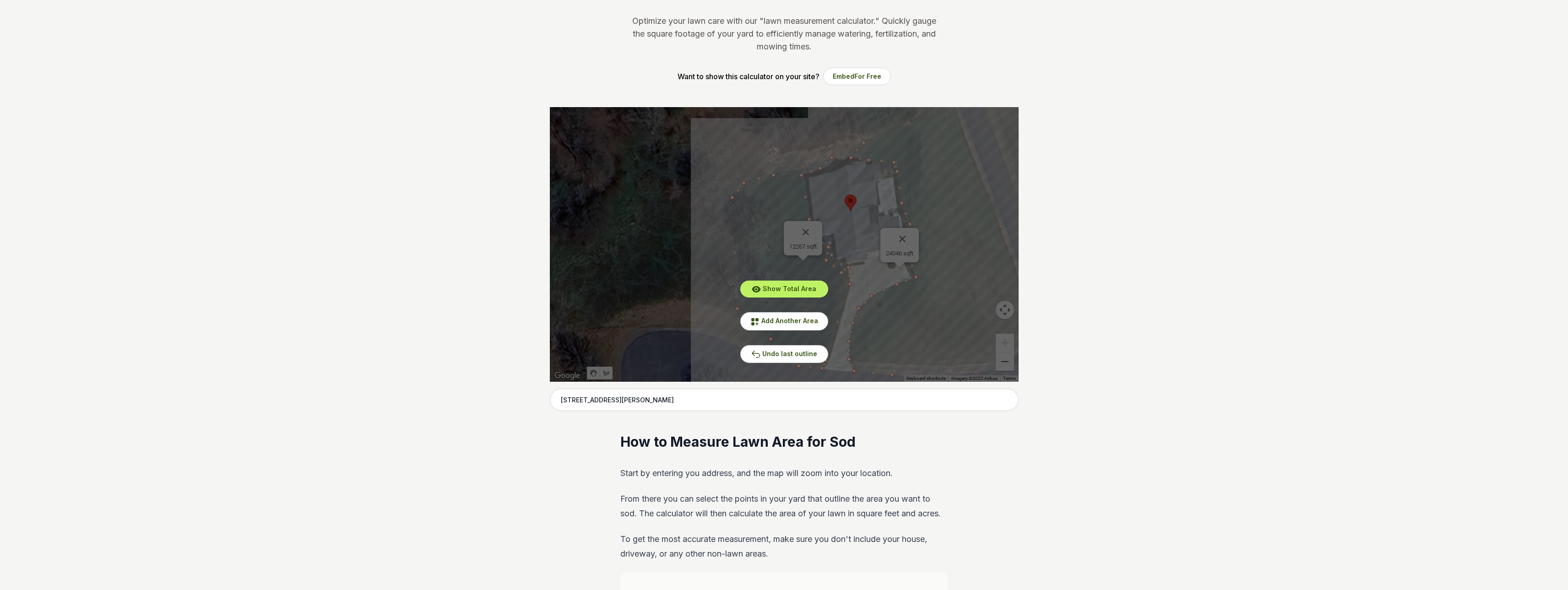
click at [899, 237] on div "Show Total Area Add Another Area Undo last outline" at bounding box center [784, 244] width 469 height 275
click at [790, 321] on span "Add Another Area" at bounding box center [789, 320] width 57 height 8
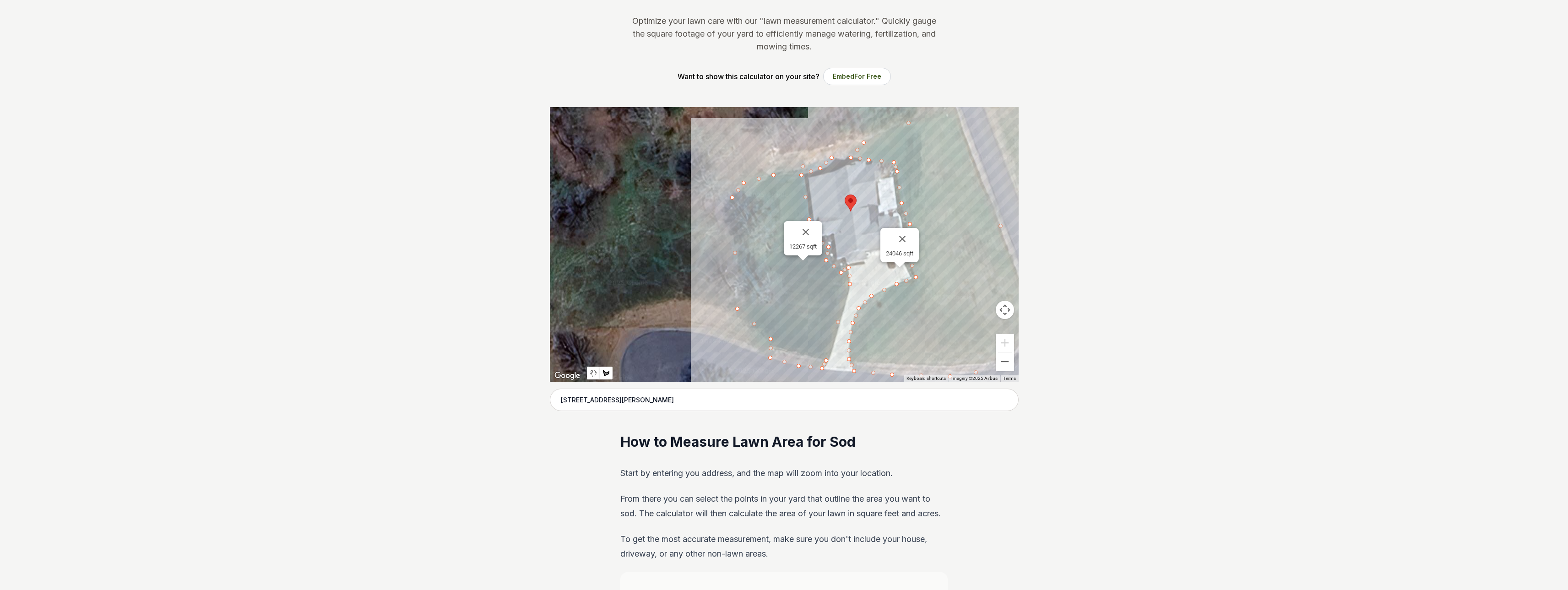
drag, startPoint x: 1152, startPoint y: 475, endPoint x: 1159, endPoint y: 470, distance: 8.6
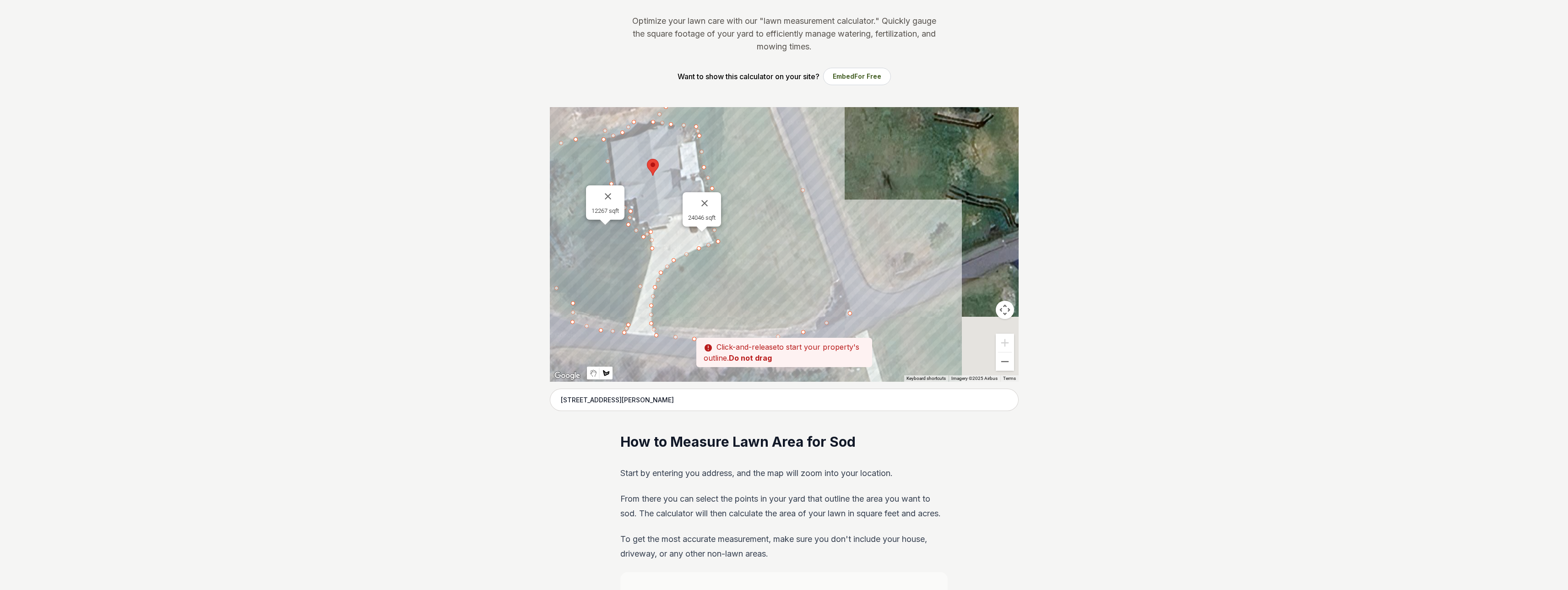
drag, startPoint x: 679, startPoint y: 256, endPoint x: 479, endPoint y: 223, distance: 202.7
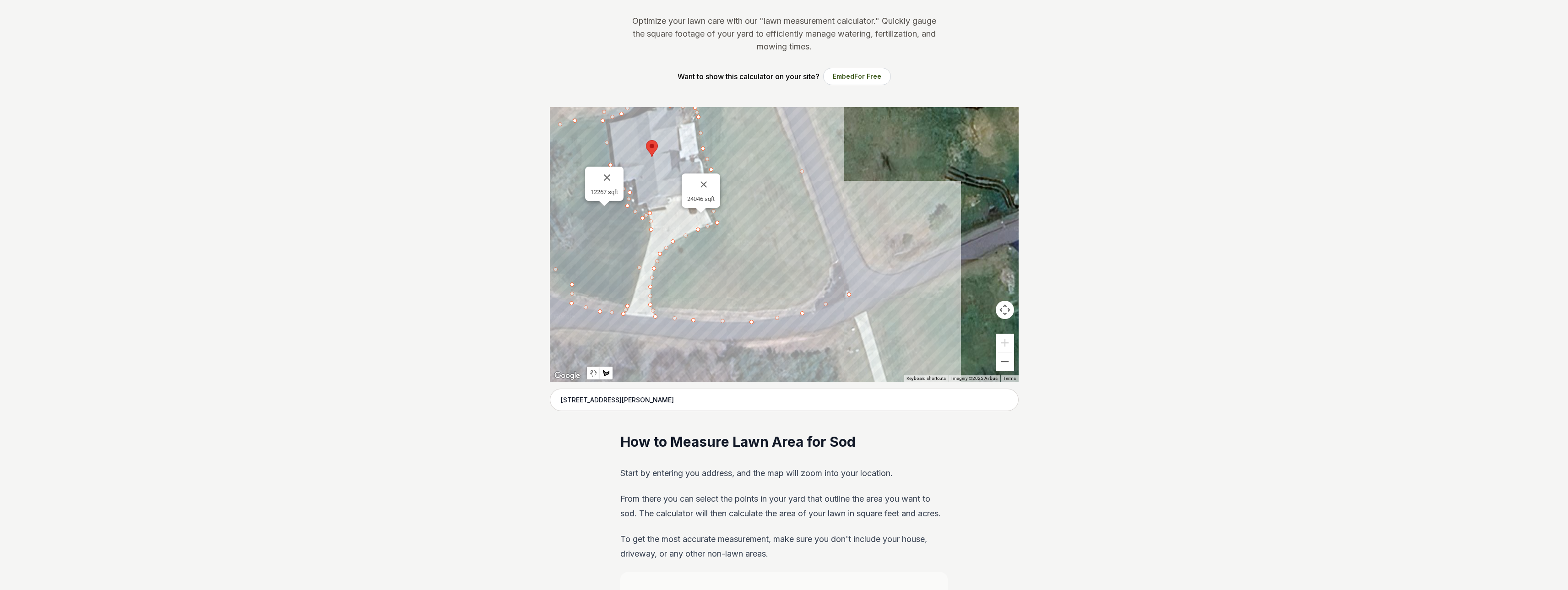
drag, startPoint x: 869, startPoint y: 248, endPoint x: 831, endPoint y: 196, distance: 64.4
click at [831, 196] on div at bounding box center [784, 244] width 469 height 275
click at [718, 223] on div at bounding box center [784, 244] width 469 height 275
click at [813, 204] on div at bounding box center [784, 244] width 469 height 275
click at [850, 295] on div at bounding box center [784, 244] width 469 height 275
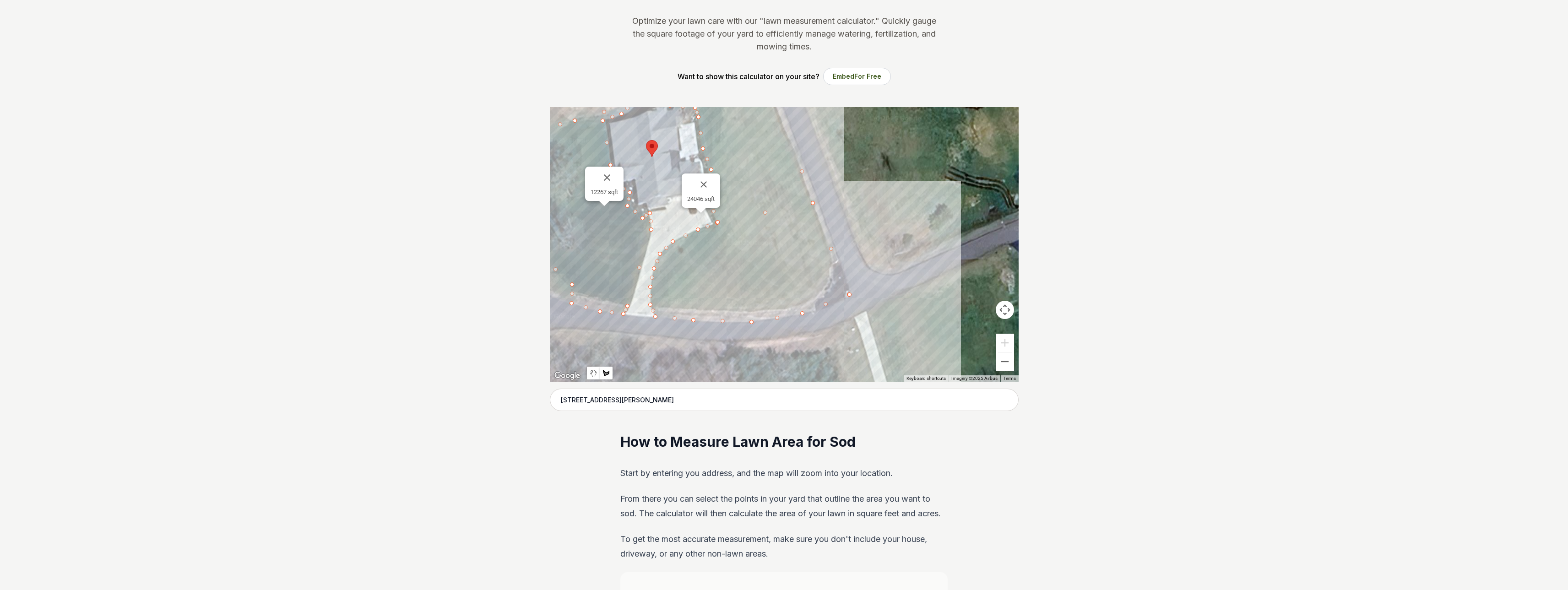
click at [801, 314] on div at bounding box center [784, 244] width 469 height 275
click at [753, 321] on div at bounding box center [784, 244] width 469 height 275
click at [654, 317] on div at bounding box center [784, 244] width 469 height 275
click at [649, 305] on div at bounding box center [784, 244] width 469 height 275
click at [649, 295] on div at bounding box center [784, 244] width 469 height 275
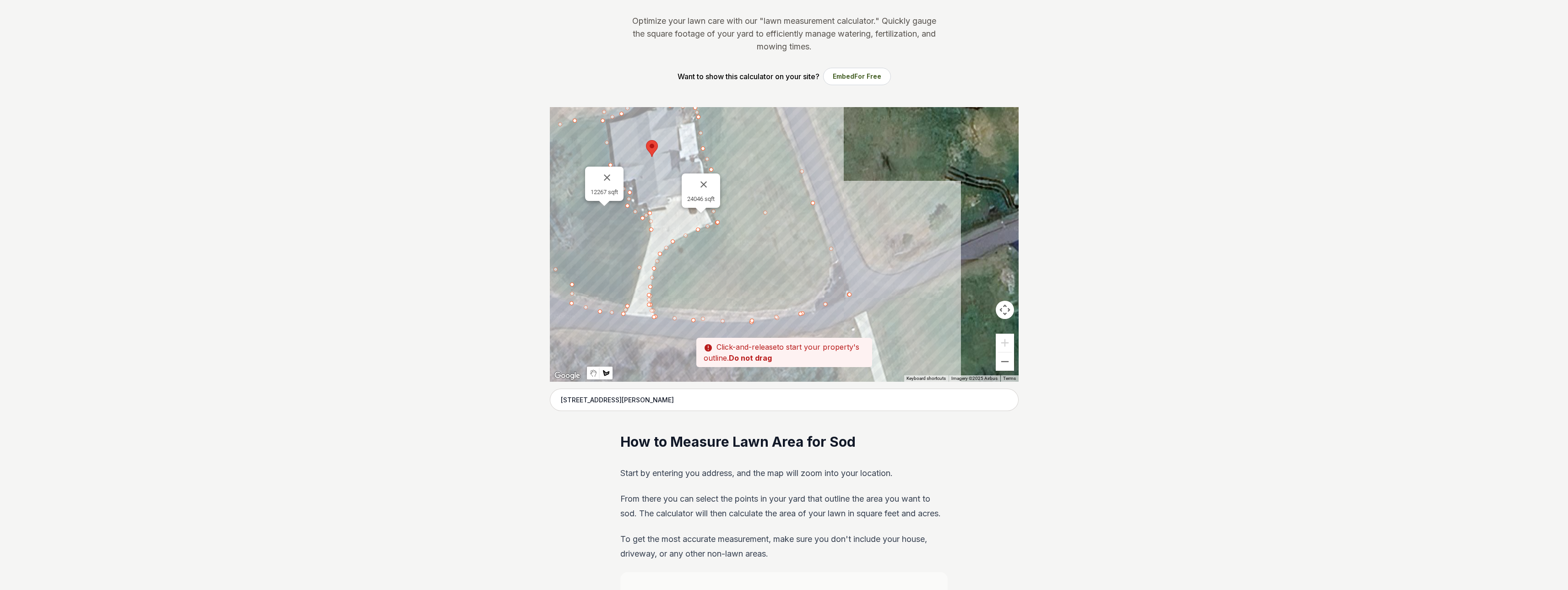
click at [650, 286] on div at bounding box center [784, 244] width 469 height 275
click at [660, 253] on div at bounding box center [784, 244] width 469 height 275
click at [685, 235] on div at bounding box center [784, 244] width 469 height 275
click at [718, 223] on div at bounding box center [784, 244] width 469 height 275
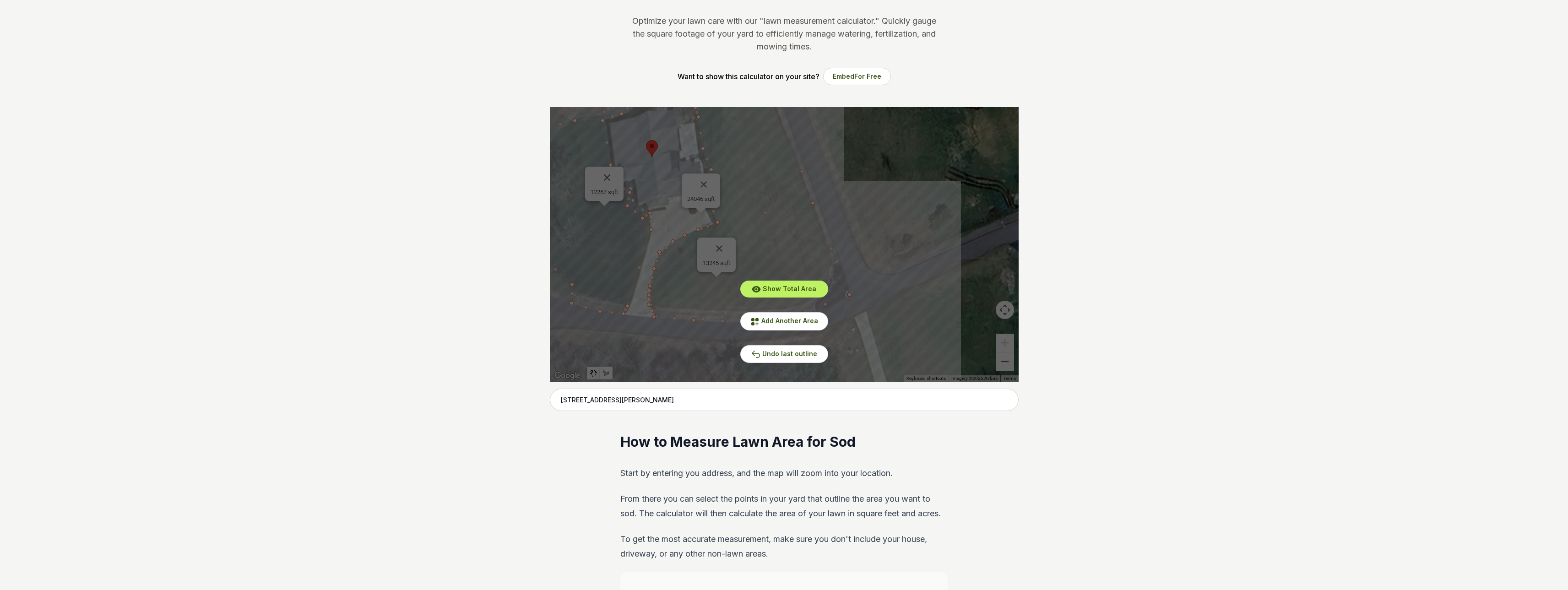
click at [749, 291] on button "Show Total Area" at bounding box center [784, 289] width 88 height 17
